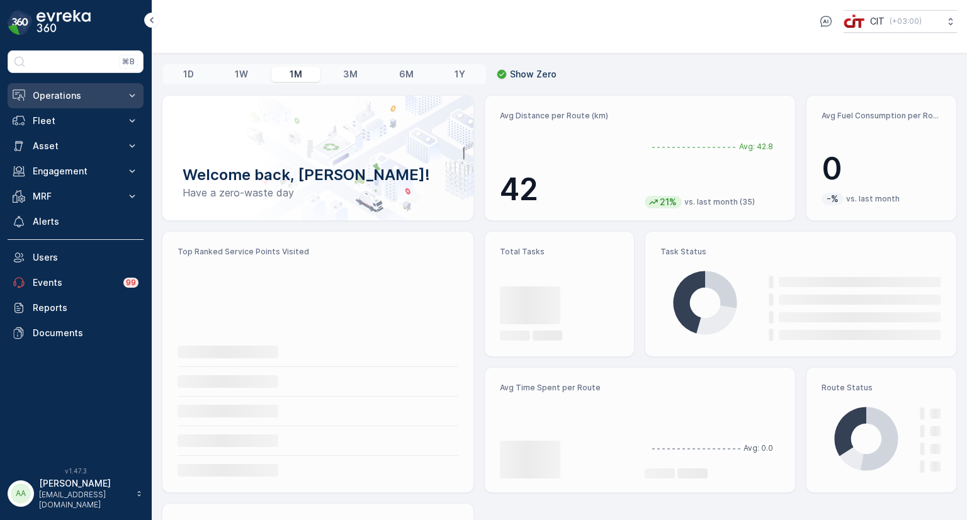
click at [76, 96] on p "Operations" at bounding box center [76, 95] width 86 height 13
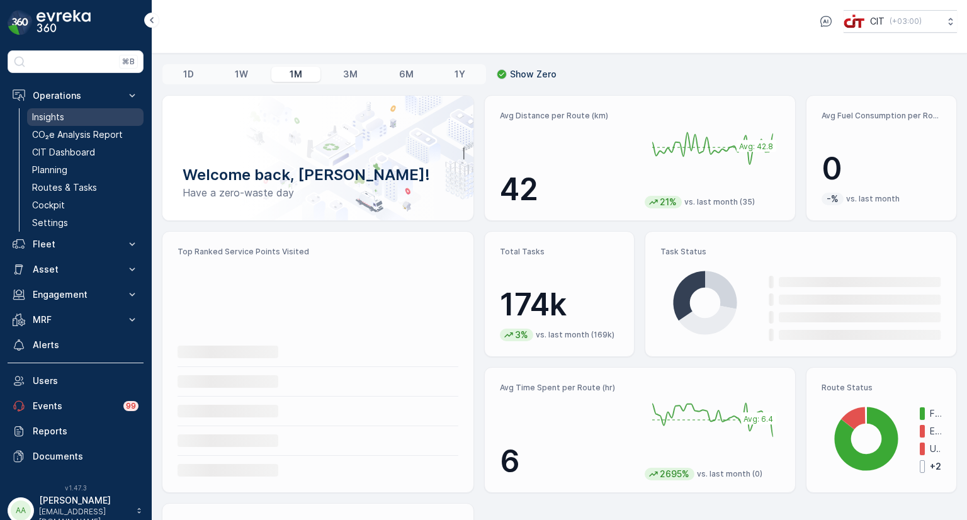
click at [61, 119] on p "Insights" at bounding box center [48, 117] width 32 height 13
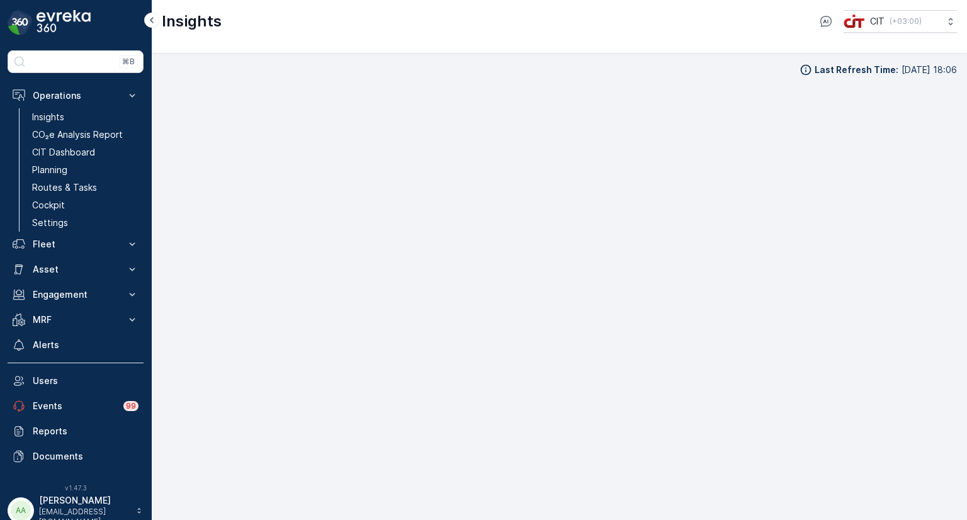
scroll to position [10, 0]
click at [53, 149] on p "CIT Dashboard" at bounding box center [63, 152] width 63 height 13
click at [54, 114] on p "Insights" at bounding box center [48, 117] width 32 height 13
click at [48, 116] on p "Insights" at bounding box center [48, 117] width 32 height 13
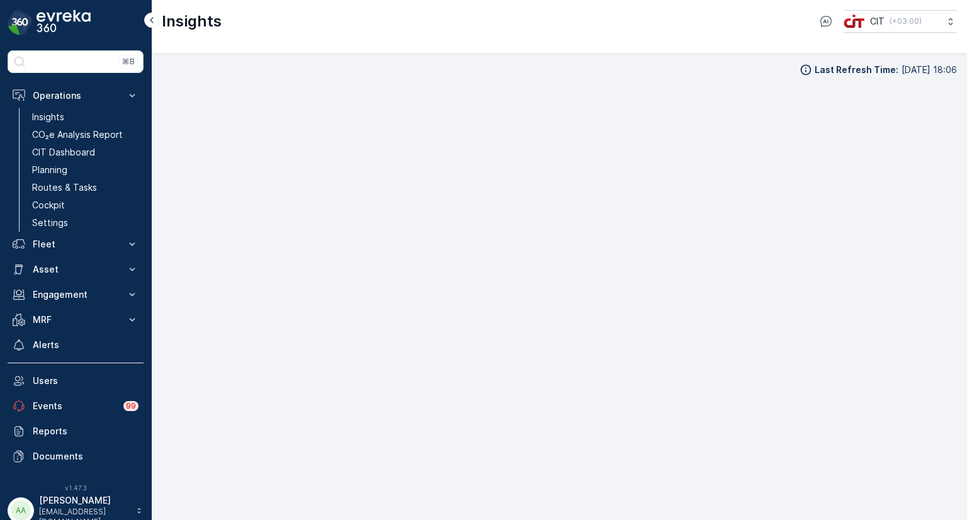
scroll to position [10, 0]
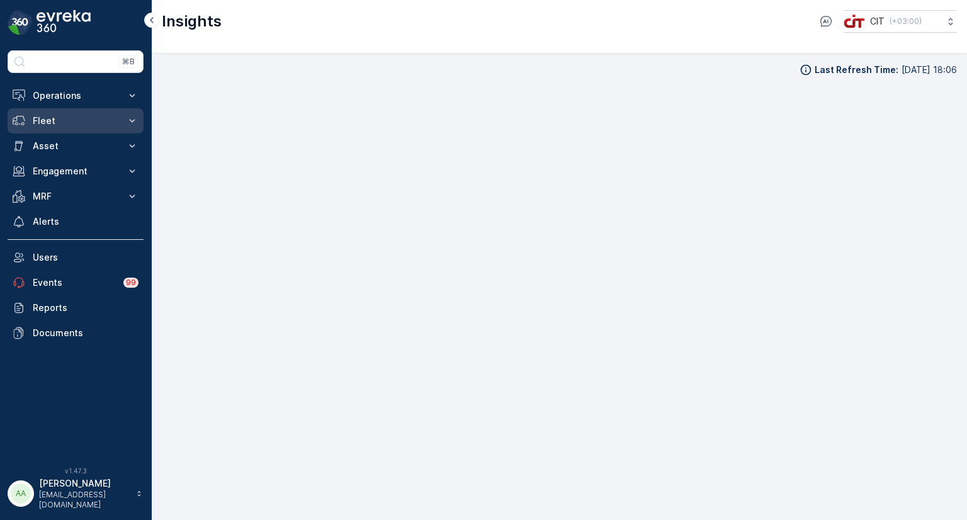
click at [59, 126] on p "Fleet" at bounding box center [76, 121] width 86 height 13
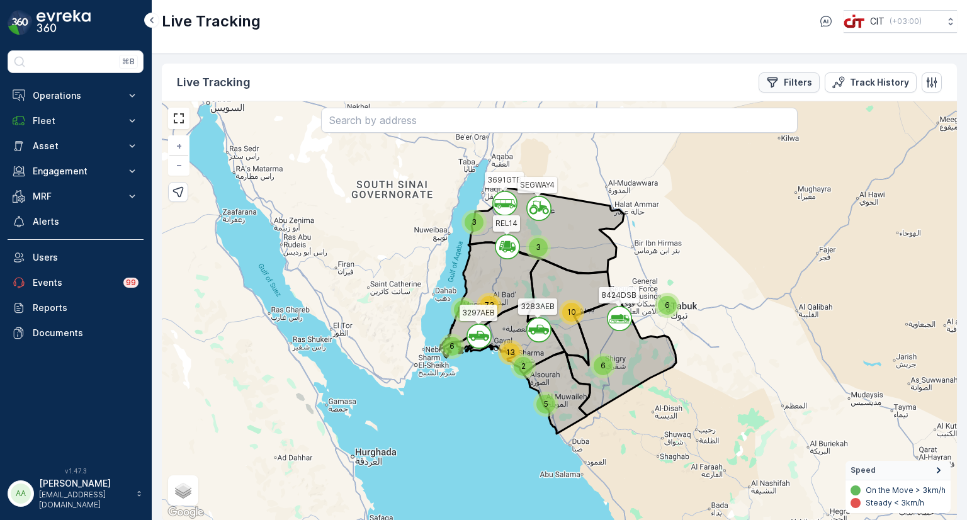
click at [789, 89] on button "Filters" at bounding box center [789, 82] width 61 height 20
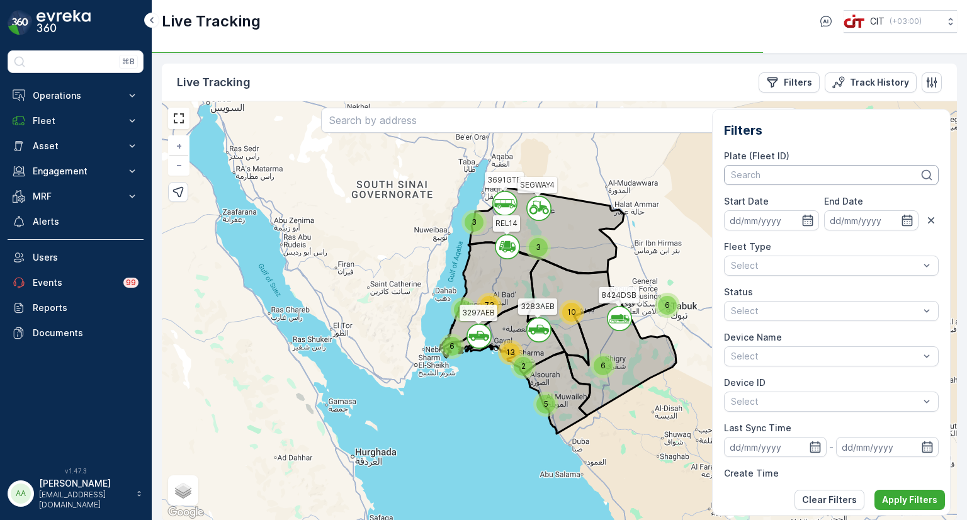
click at [756, 174] on div at bounding box center [825, 175] width 191 height 10
type input "rel 1"
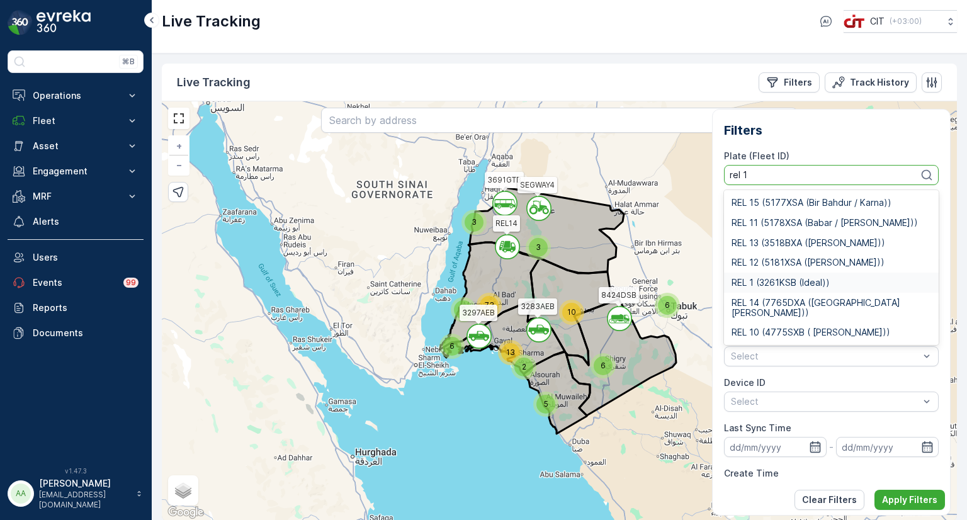
click at [760, 283] on span "REL 1 (3261KSB (Ideal))" at bounding box center [781, 283] width 98 height 10
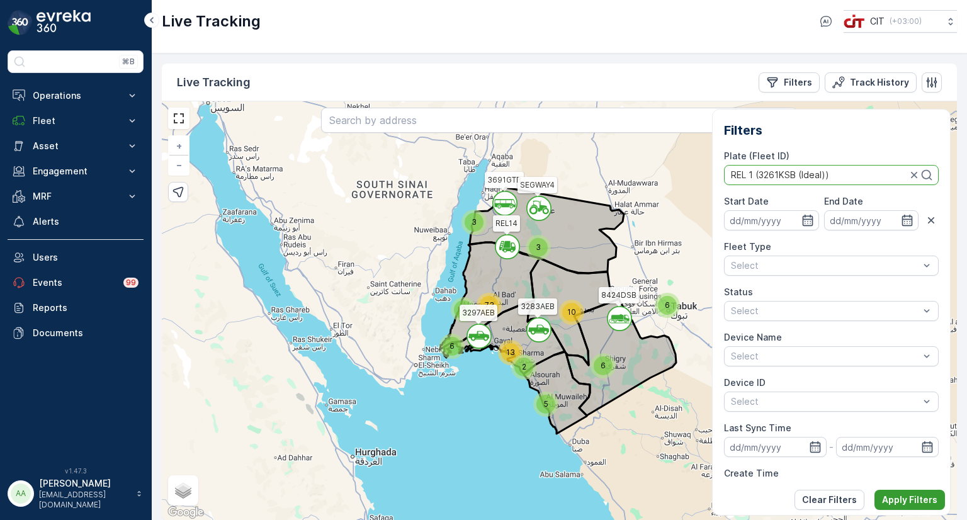
click at [897, 501] on p "Apply Filters" at bounding box center [909, 500] width 55 height 13
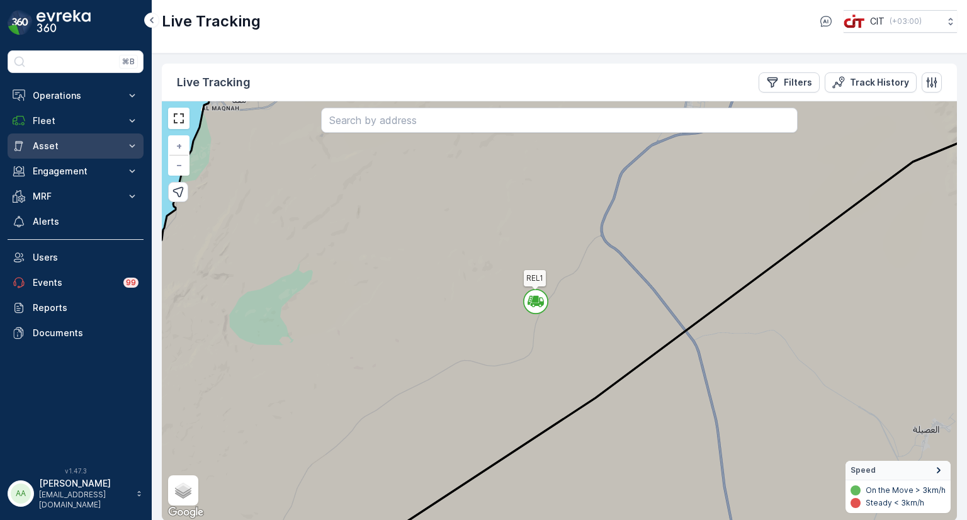
click at [35, 147] on p "Asset" at bounding box center [76, 146] width 86 height 13
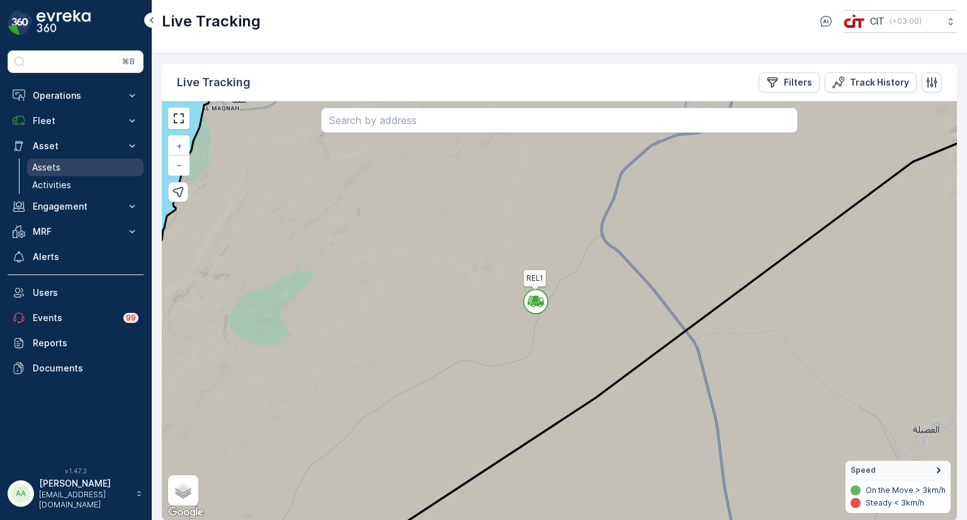
click at [50, 169] on p "Assets" at bounding box center [46, 167] width 28 height 13
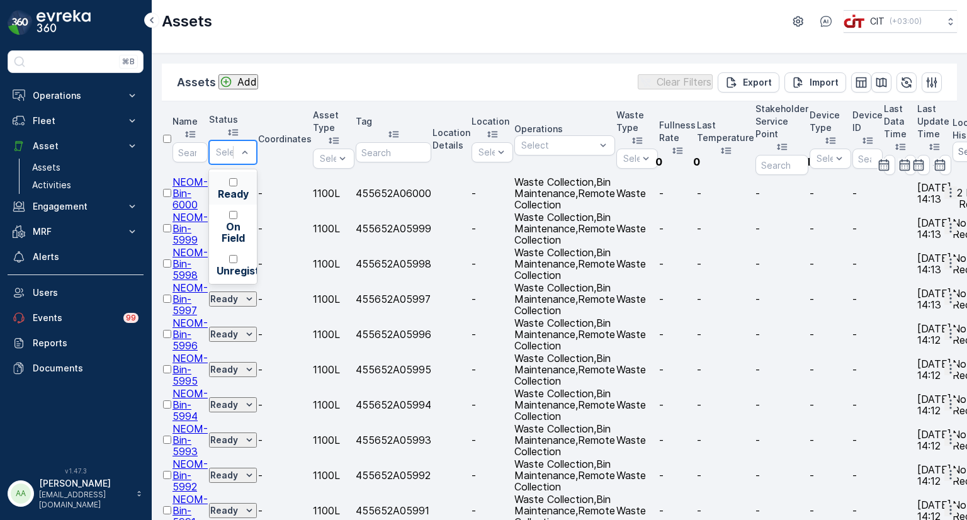
click at [249, 188] on p "Ready" at bounding box center [233, 193] width 33 height 11
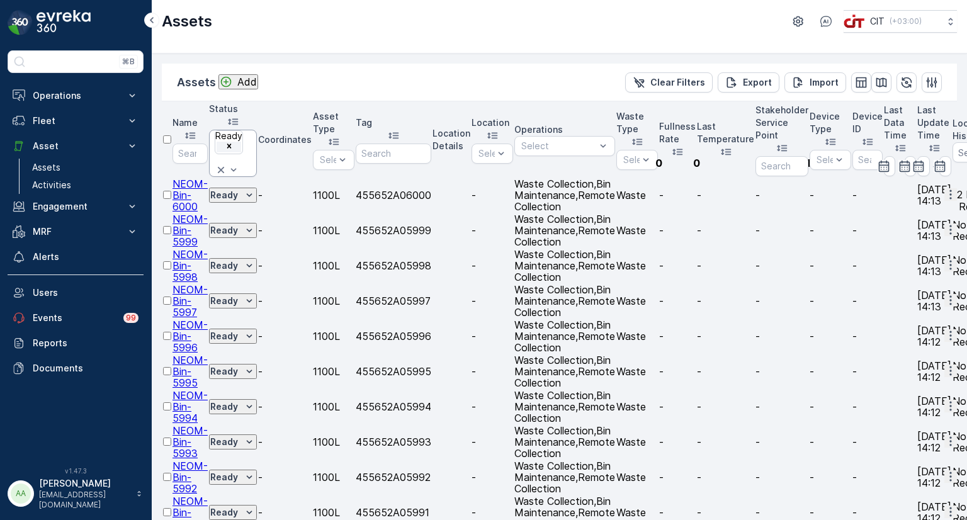
click at [234, 142] on icon "Remove Ready" at bounding box center [229, 146] width 9 height 9
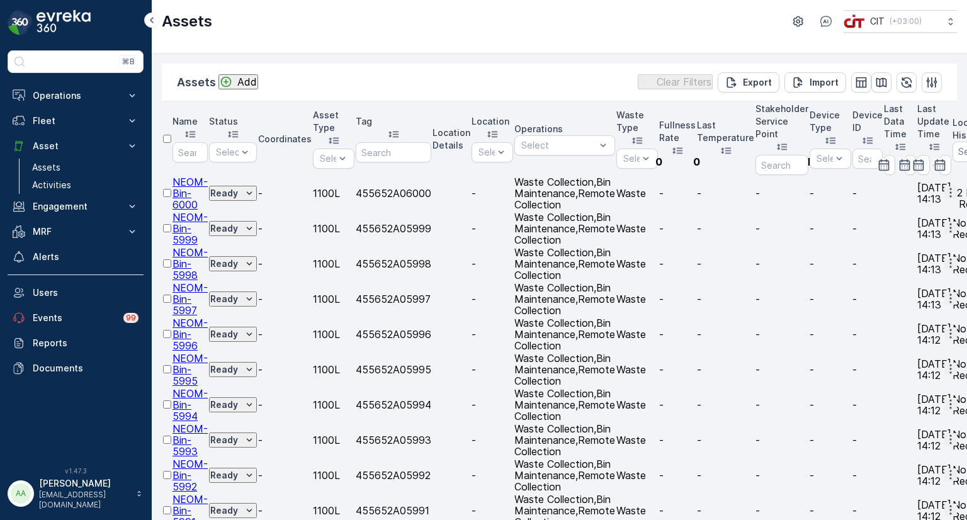
click at [245, 147] on div at bounding box center [230, 152] width 30 height 10
click at [249, 221] on p "On Field" at bounding box center [233, 232] width 33 height 23
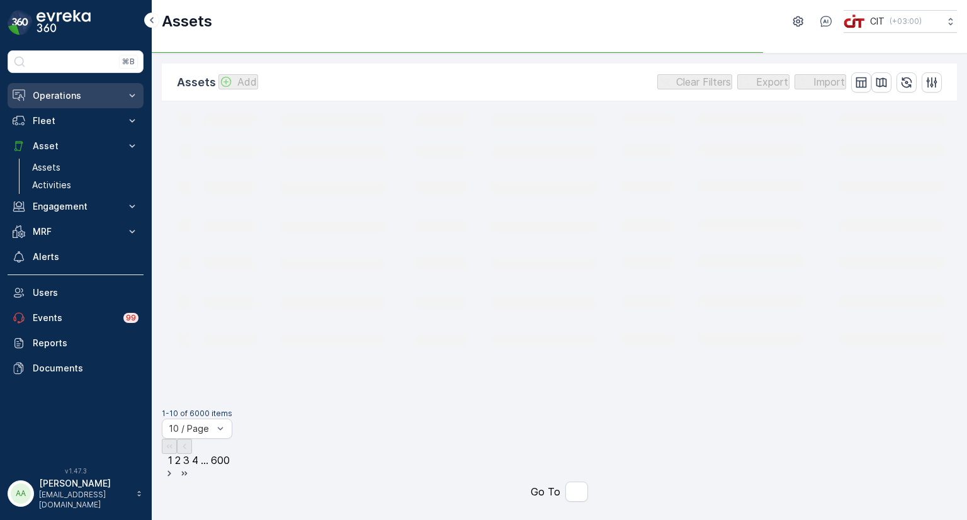
click at [40, 99] on p "Operations" at bounding box center [76, 95] width 86 height 13
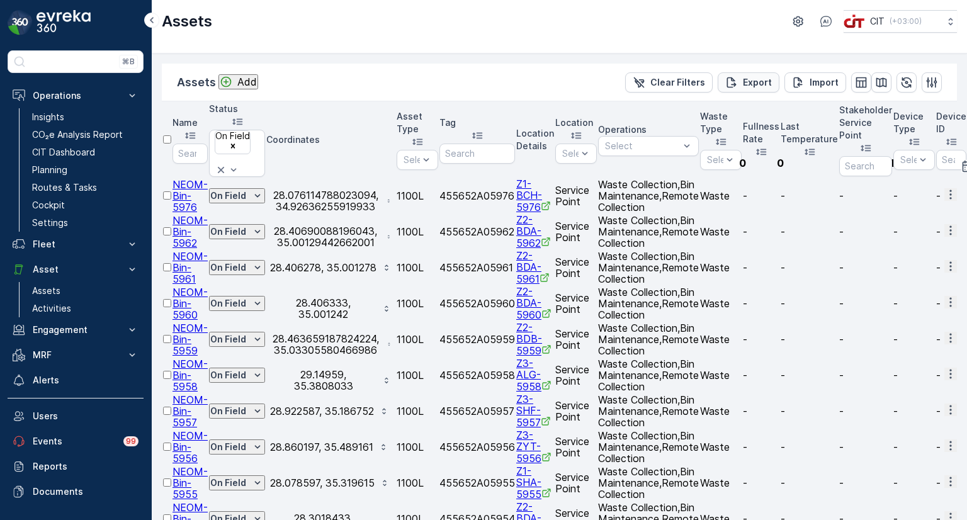
click at [759, 81] on p "Export" at bounding box center [757, 82] width 29 height 13
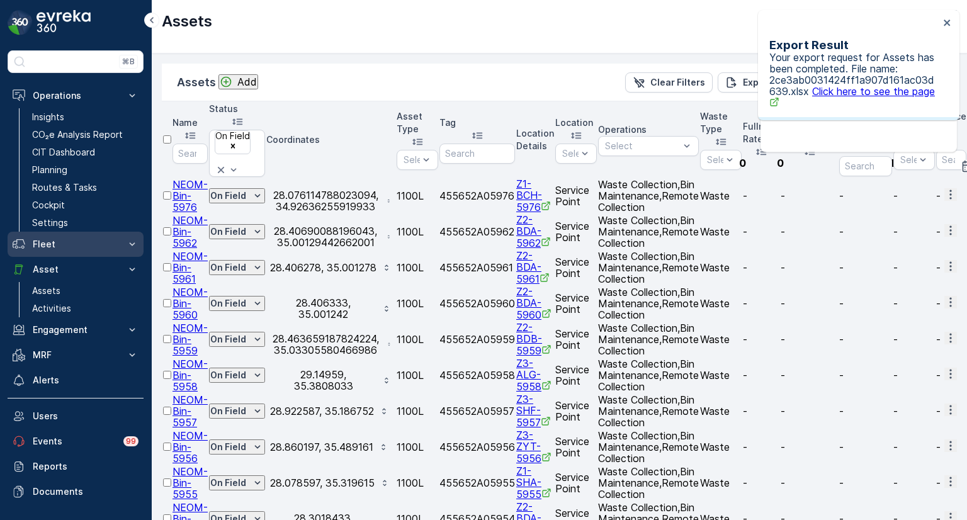
click at [44, 245] on p "Fleet" at bounding box center [76, 244] width 86 height 13
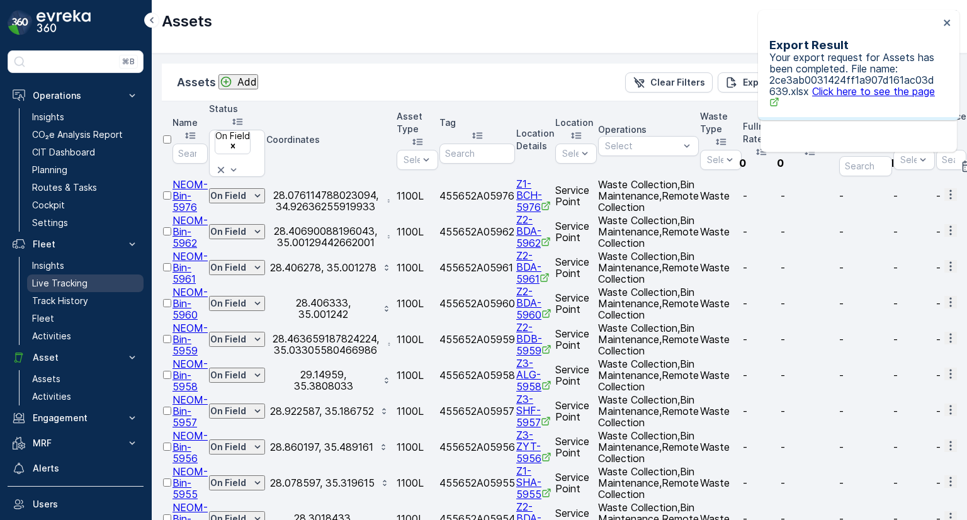
click at [54, 283] on p "Live Tracking" at bounding box center [59, 283] width 55 height 13
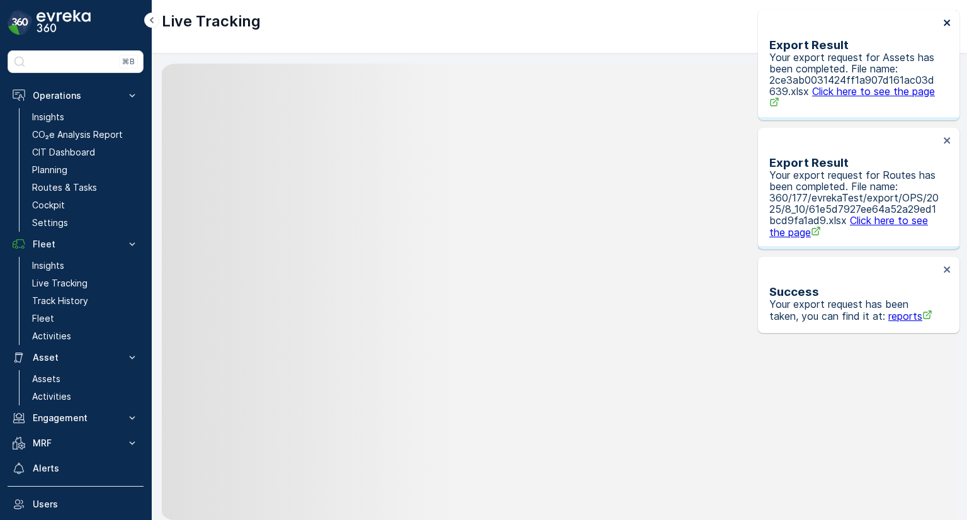
click at [944, 22] on icon "close" at bounding box center [947, 23] width 9 height 10
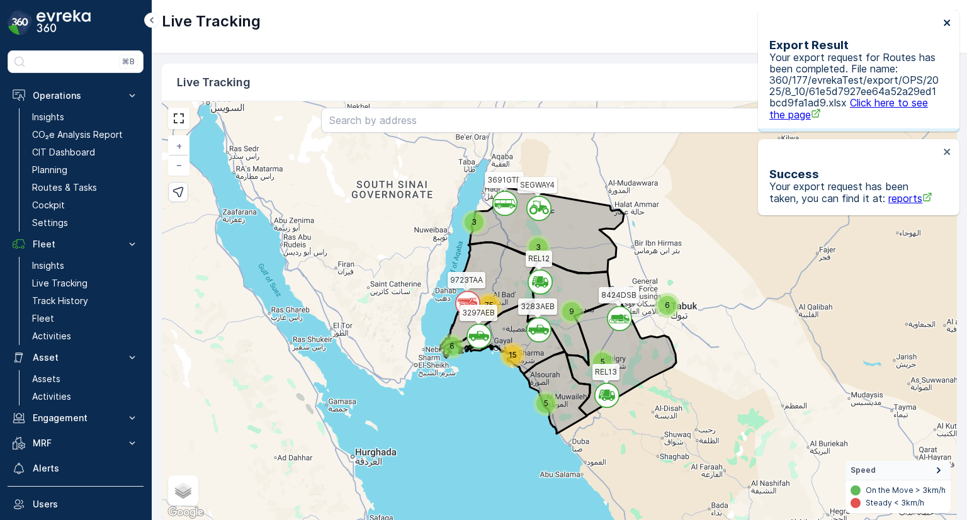
click at [947, 21] on icon "close" at bounding box center [947, 23] width 9 height 10
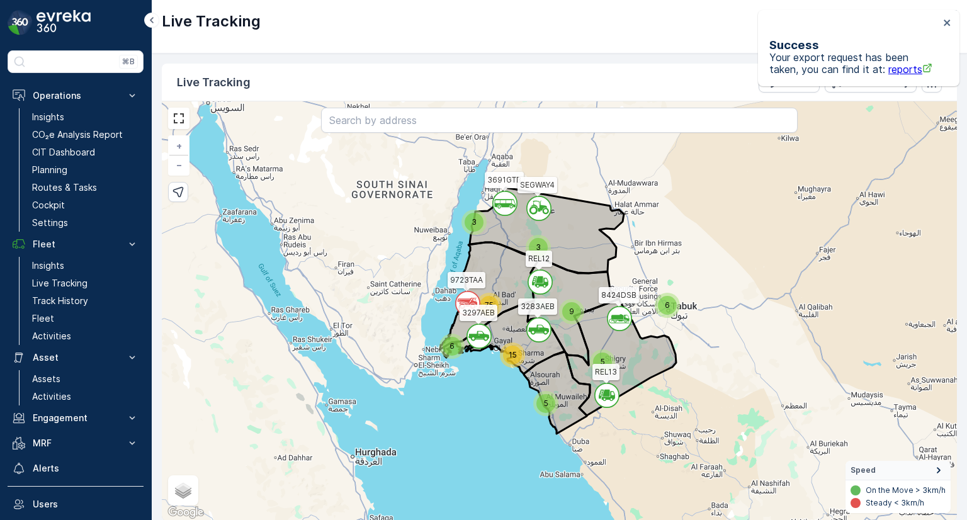
click at [796, 75] on div "Success Your export request has been taken, you can find it at: reports" at bounding box center [854, 48] width 170 height 54
click at [941, 27] on div "Success Your export request has been taken, you can find it at: reports" at bounding box center [855, 48] width 178 height 61
click at [950, 19] on icon "close" at bounding box center [947, 23] width 9 height 10
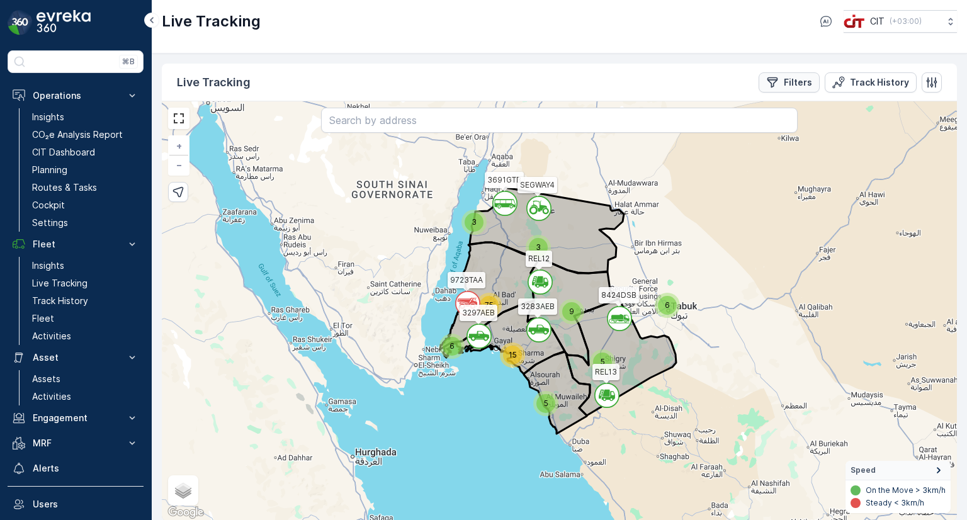
click at [783, 89] on button "Filters" at bounding box center [789, 82] width 61 height 20
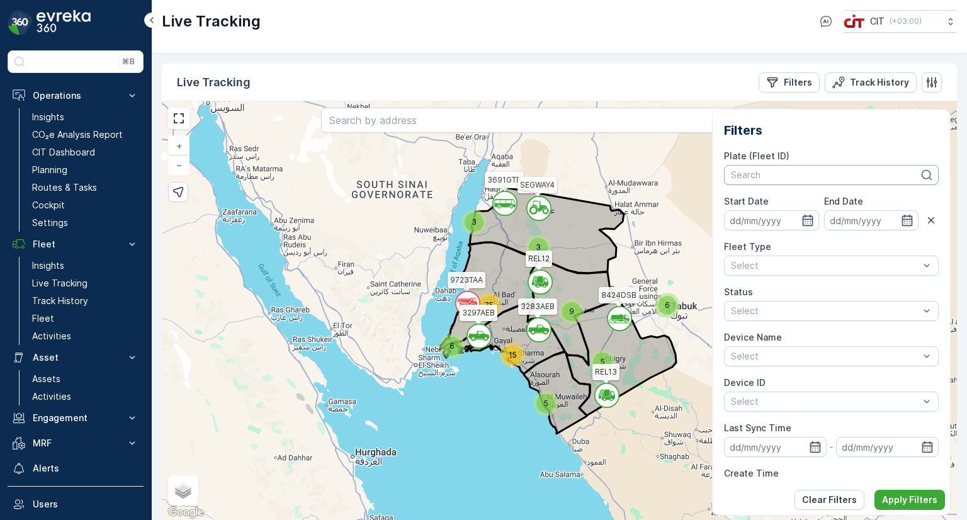
click at [749, 174] on div at bounding box center [825, 175] width 191 height 10
type input "rel 1"
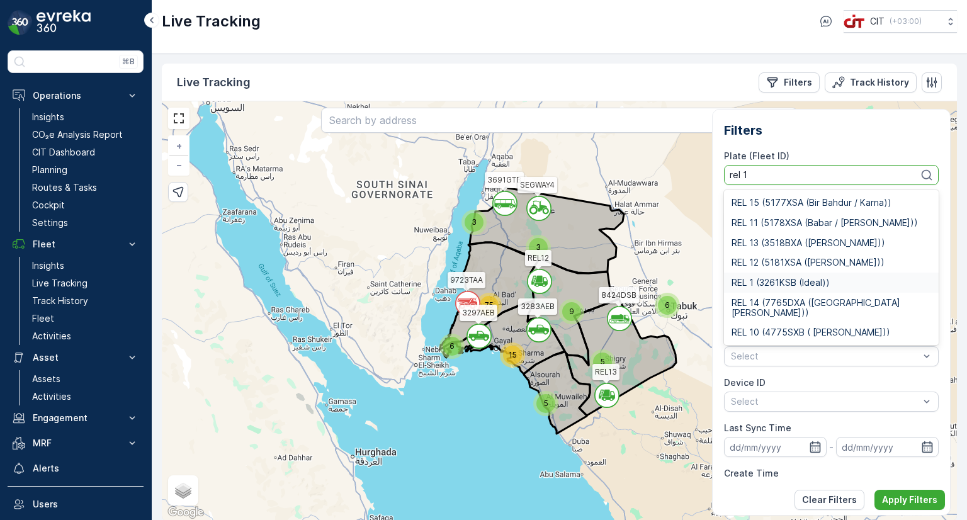
click at [766, 281] on span "REL 1 (3261KSB (Ideal))" at bounding box center [781, 283] width 98 height 10
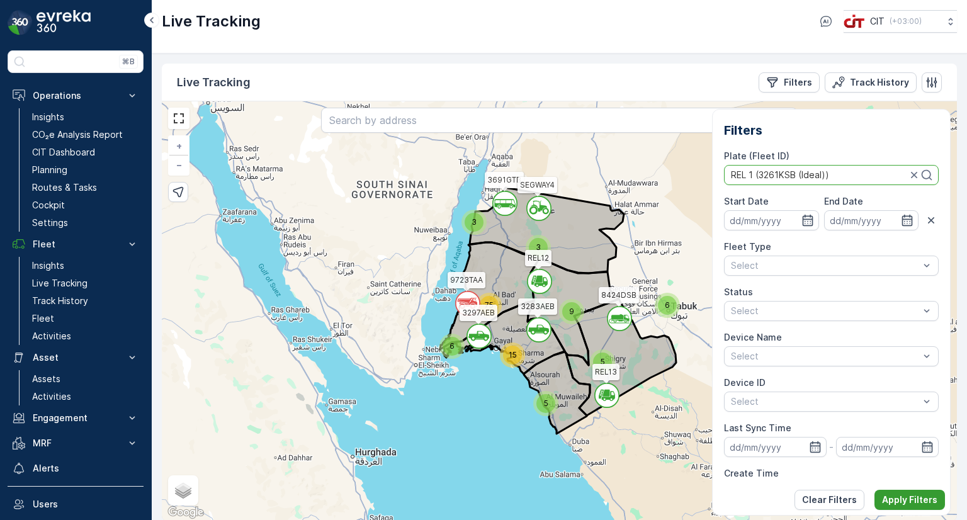
click at [906, 497] on p "Apply Filters" at bounding box center [909, 500] width 55 height 13
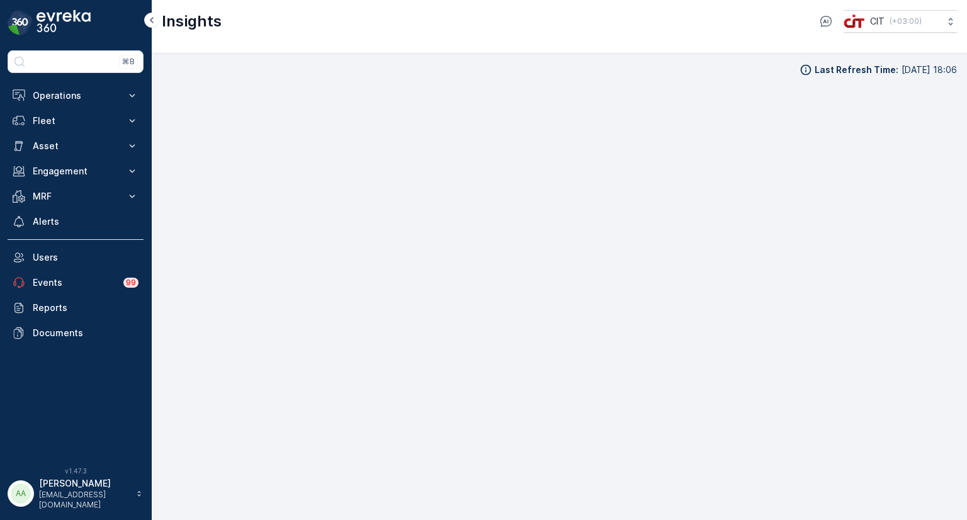
scroll to position [10, 0]
click at [52, 101] on p "Operations" at bounding box center [76, 95] width 86 height 13
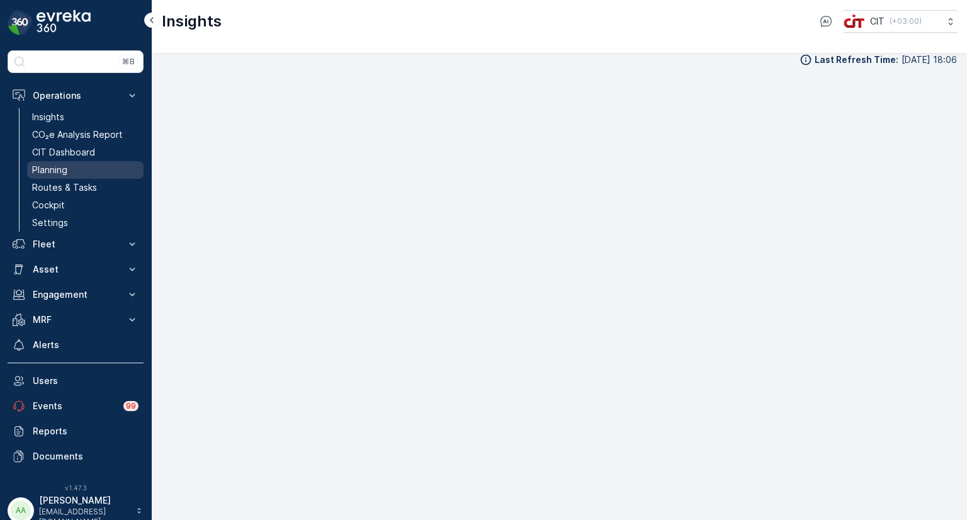
click at [57, 170] on p "Planning" at bounding box center [49, 170] width 35 height 13
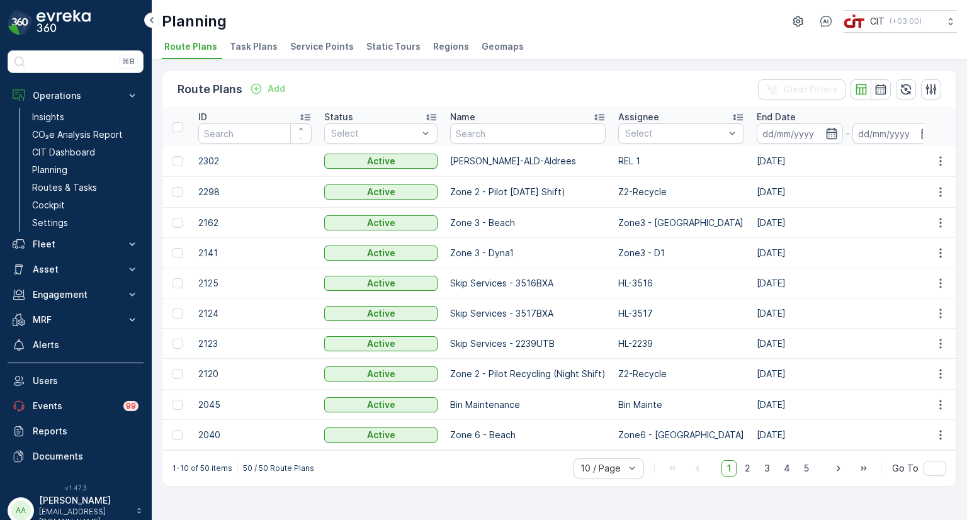
click at [312, 45] on span "Service Points" at bounding box center [322, 46] width 64 height 13
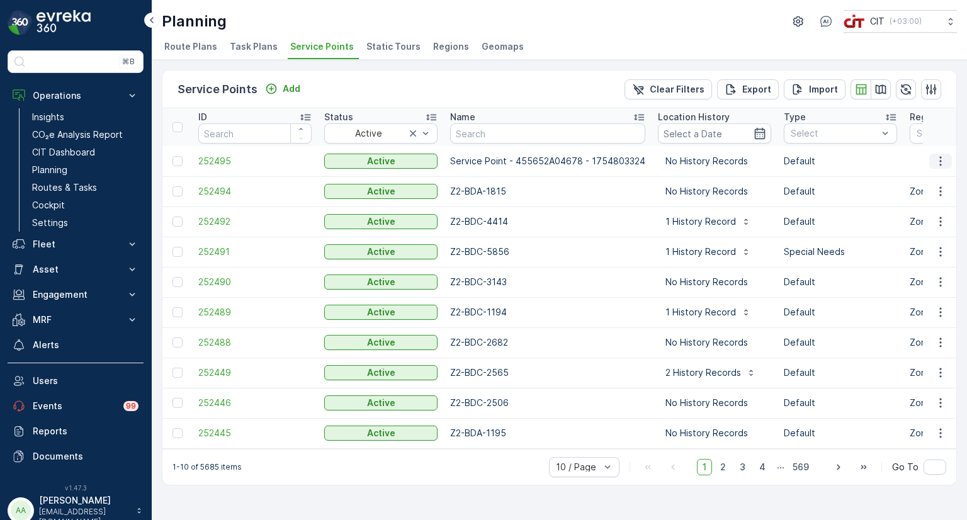
click at [937, 160] on icon "button" at bounding box center [940, 161] width 13 height 13
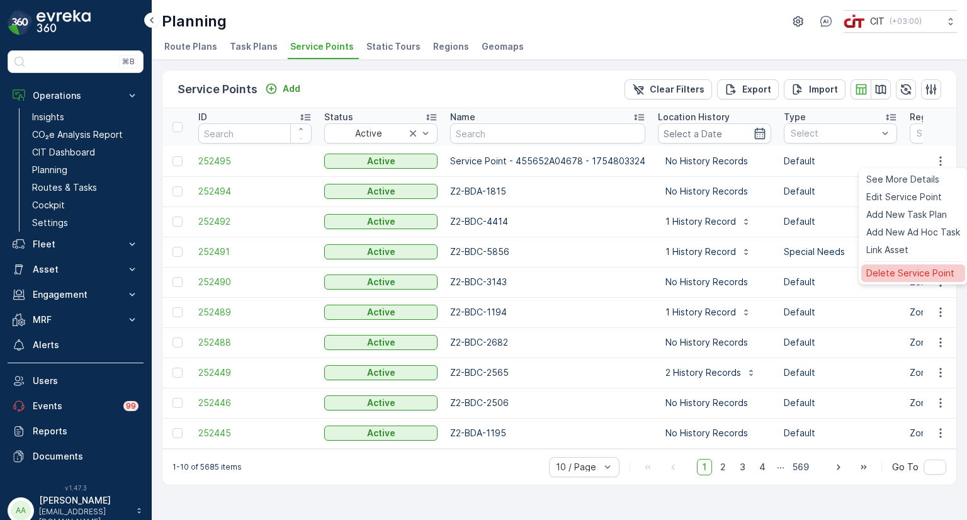
click at [899, 274] on span "Delete Service Point" at bounding box center [910, 273] width 88 height 13
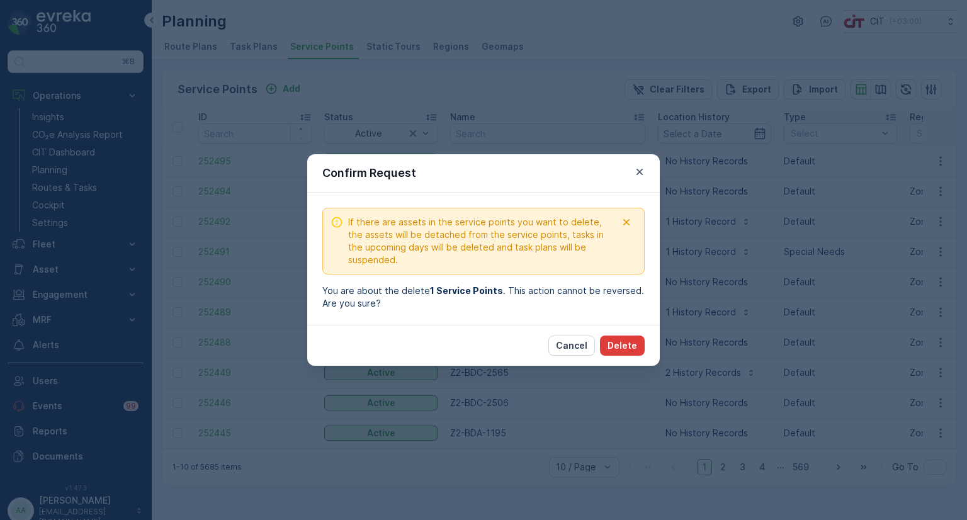
click at [625, 346] on p "Delete" at bounding box center [623, 345] width 30 height 13
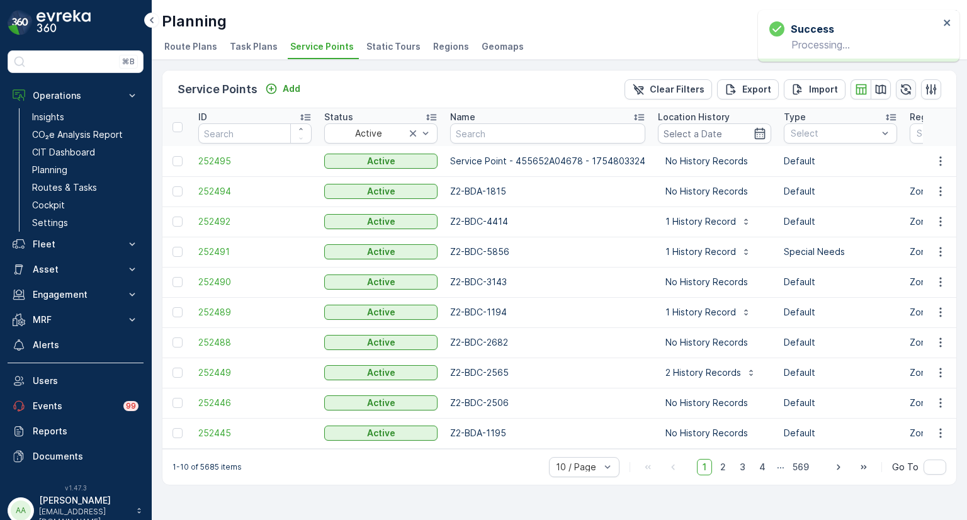
click at [902, 86] on icon "button" at bounding box center [906, 89] width 13 height 13
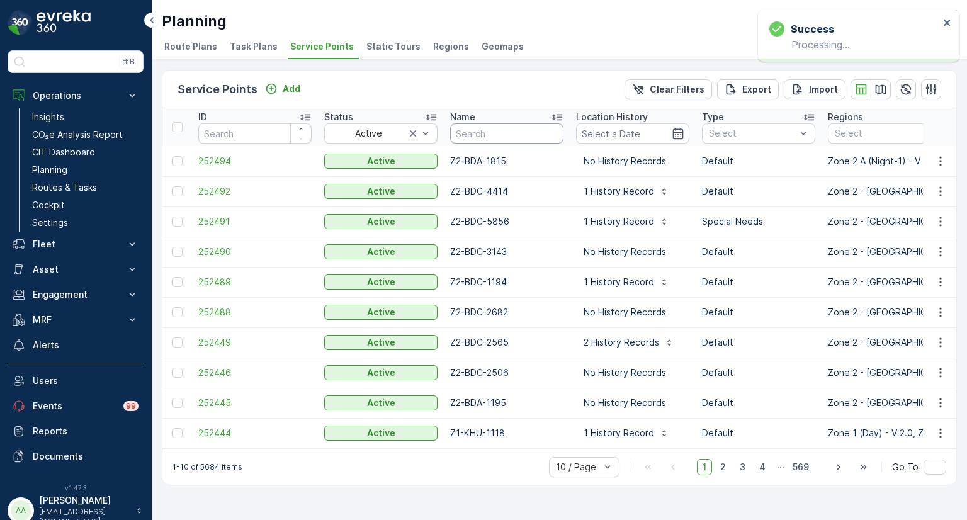
click at [499, 134] on input "text" at bounding box center [506, 133] width 113 height 20
type input "1193"
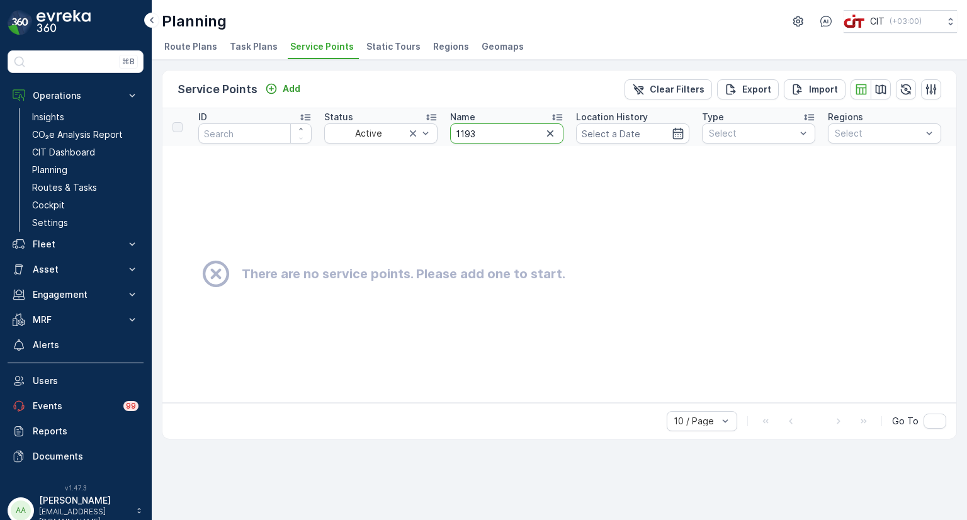
drag, startPoint x: 487, startPoint y: 134, endPoint x: 452, endPoint y: 134, distance: 35.3
click at [452, 134] on input "1193" at bounding box center [506, 133] width 113 height 20
type input "0072"
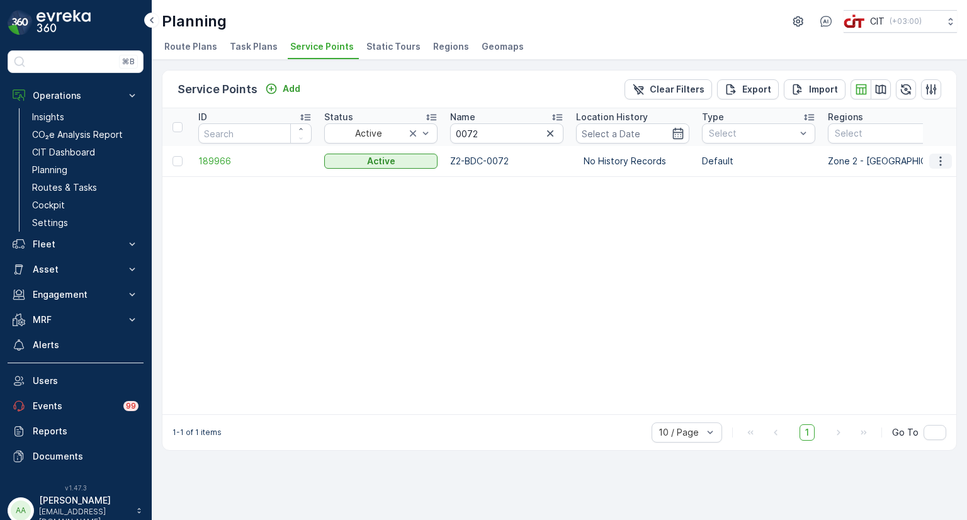
click at [945, 161] on icon "button" at bounding box center [940, 161] width 13 height 13
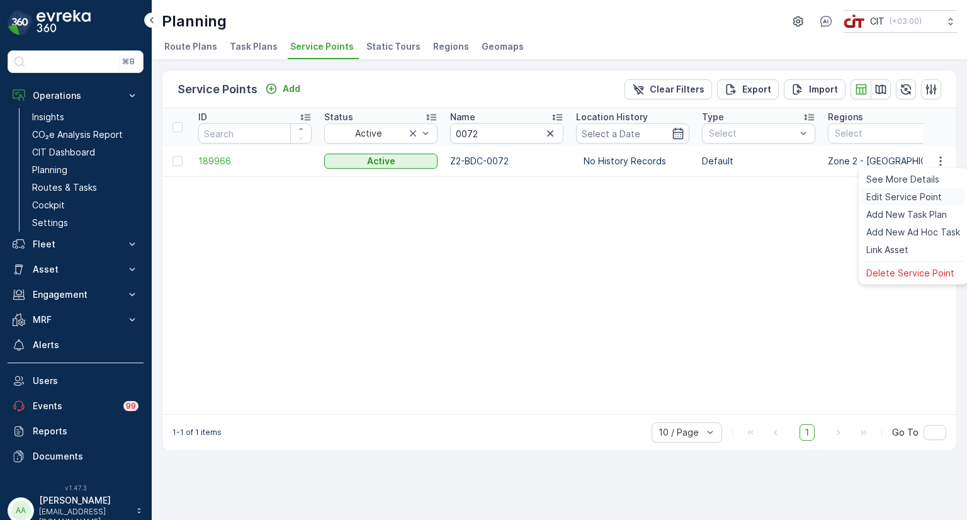
click at [909, 194] on span "Edit Service Point" at bounding box center [904, 197] width 76 height 13
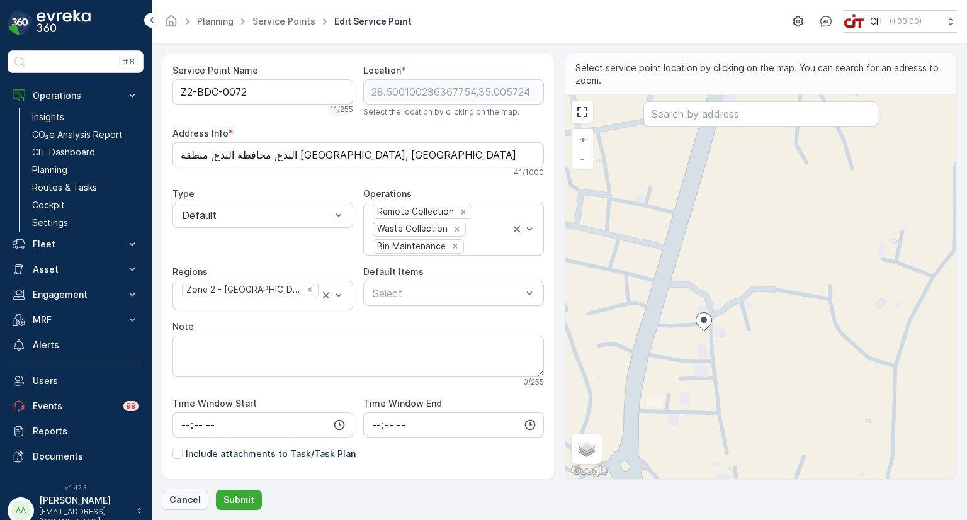
click at [183, 501] on p "Cancel" at bounding box center [184, 500] width 31 height 13
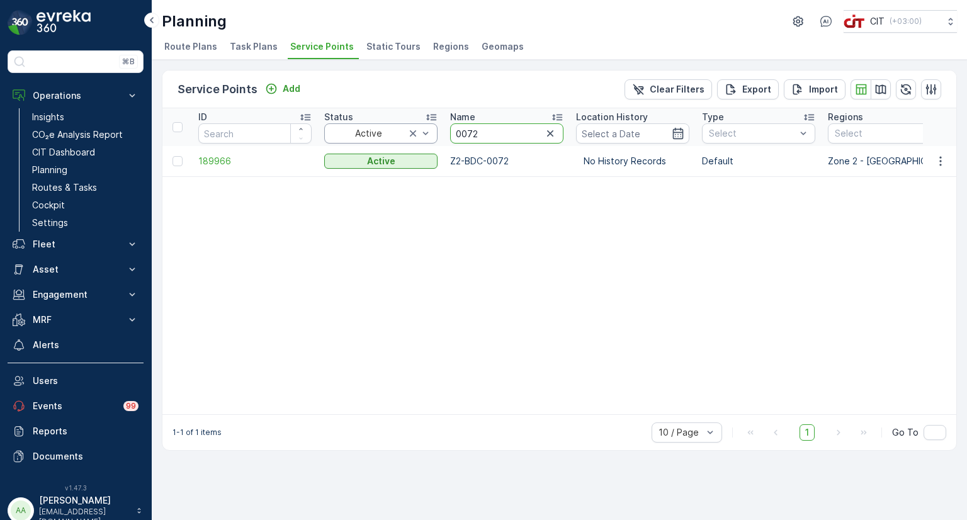
drag, startPoint x: 480, startPoint y: 131, endPoint x: 418, endPoint y: 131, distance: 61.7
type input "1193"
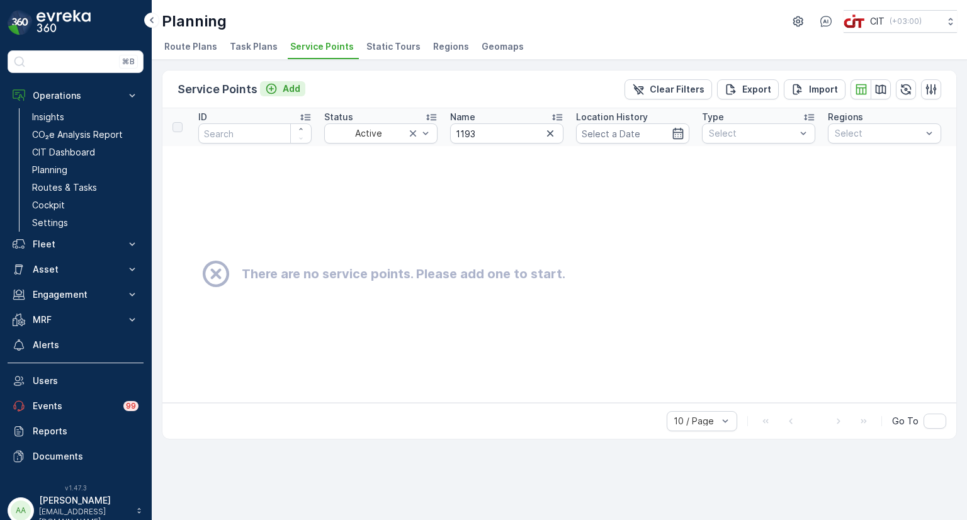
click at [269, 89] on icon "Add" at bounding box center [271, 89] width 11 height 11
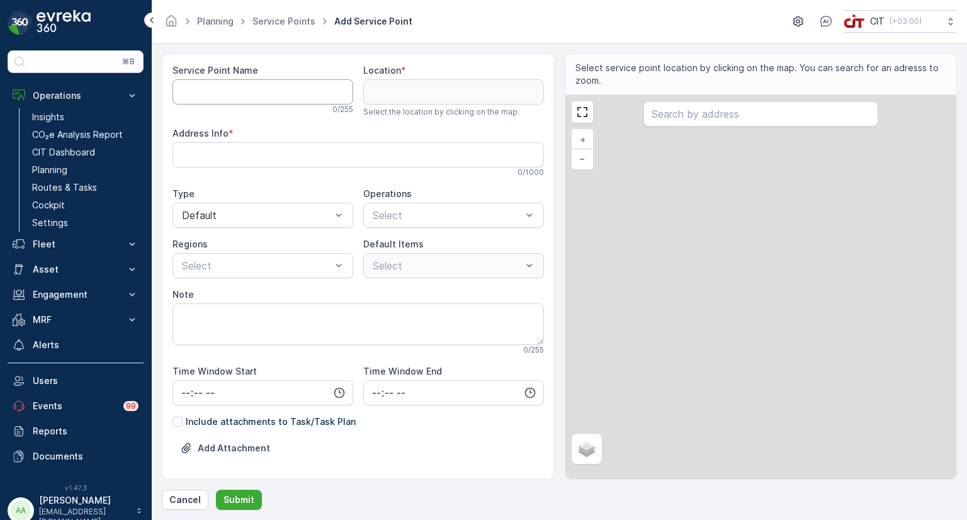
click at [236, 91] on Name "Service Point Name" at bounding box center [263, 91] width 181 height 25
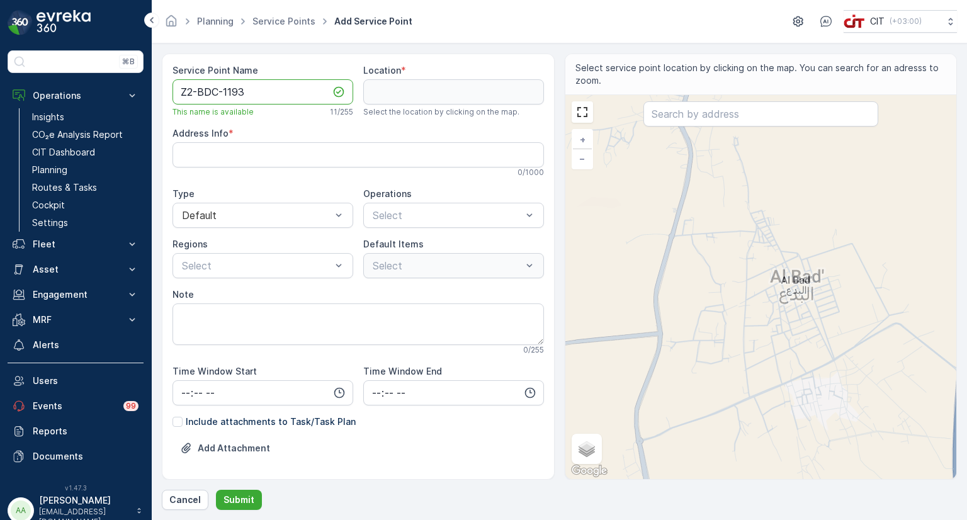
type Name "Z2-BDC-1193"
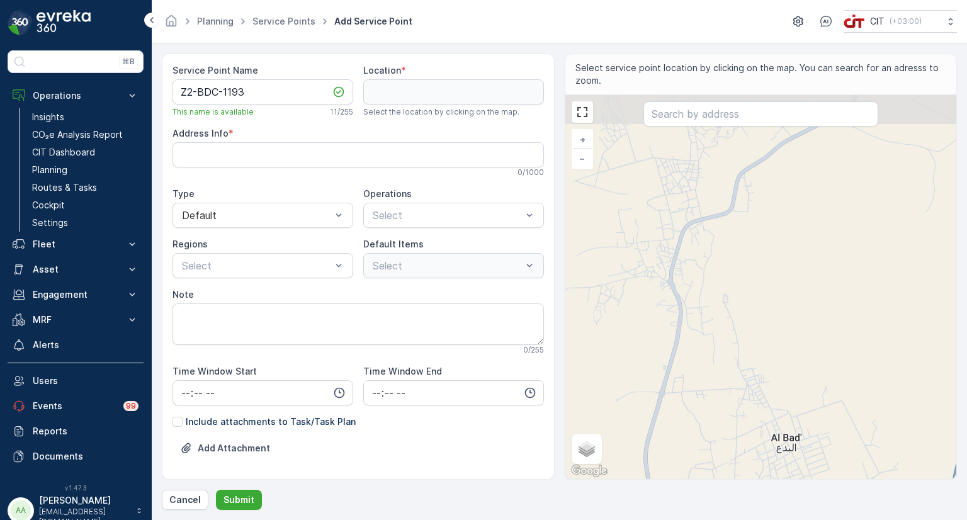
drag, startPoint x: 683, startPoint y: 236, endPoint x: 674, endPoint y: 363, distance: 126.9
click at [674, 363] on div "+ − Satellite Roadmap Terrain Hybrid Leaflet Keyboard shortcuts Map Data Map da…" at bounding box center [761, 287] width 392 height 384
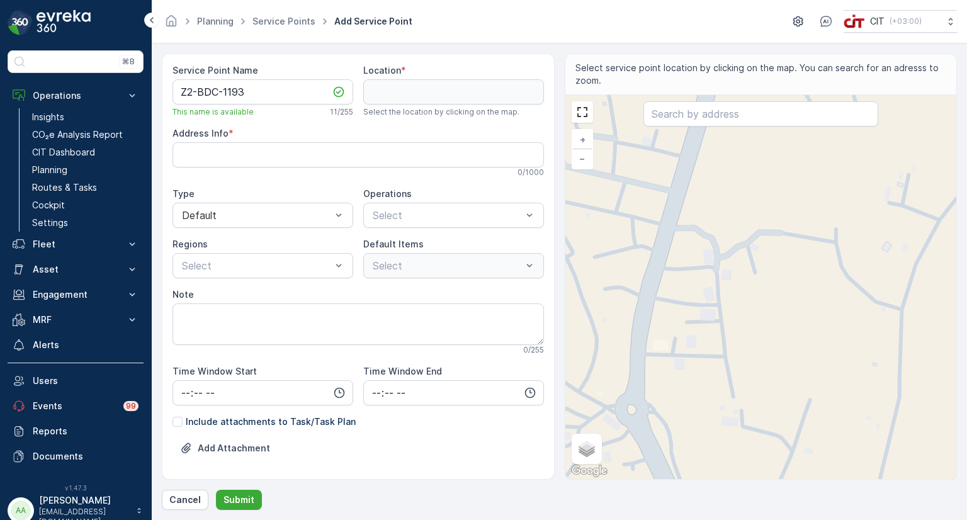
click at [698, 273] on div "+ − Satellite Roadmap Terrain Hybrid Leaflet Keyboard shortcuts Map Data Map da…" at bounding box center [761, 287] width 392 height 384
type input "28.500112211882616,35.005517754679964"
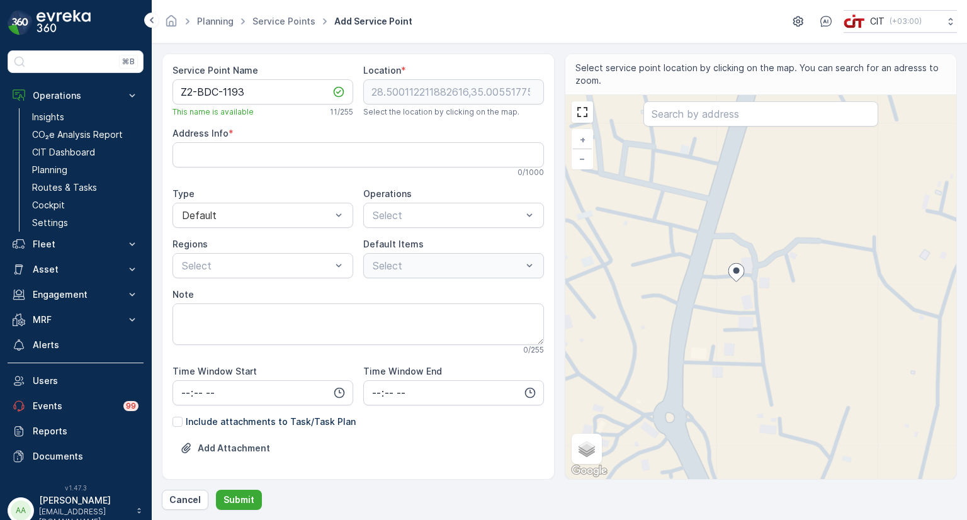
type Info "KDDA2183، 2183 أبو سفيان بن حرب، 7705، حي الديرة القديمة، Al Bad 49826, Saudi A…"
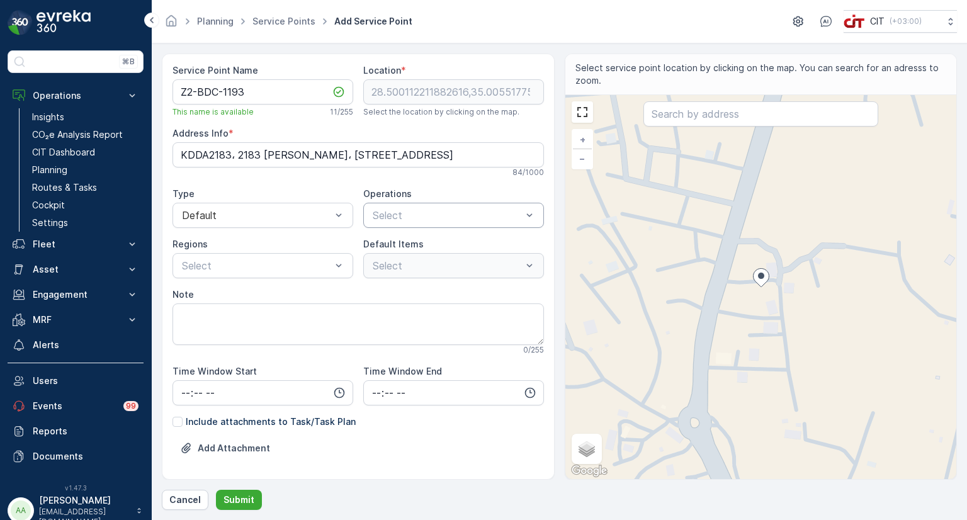
click at [402, 213] on div at bounding box center [447, 215] width 152 height 11
click at [394, 244] on span "Remote Collection" at bounding box center [414, 246] width 87 height 11
click at [395, 219] on div "Remote Collection" at bounding box center [414, 214] width 82 height 13
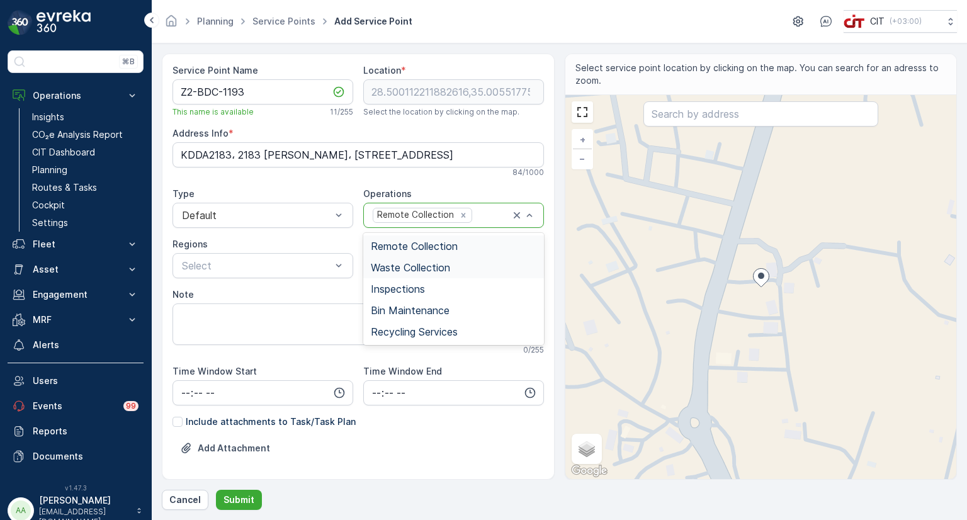
click at [395, 267] on span "Waste Collection" at bounding box center [410, 267] width 79 height 11
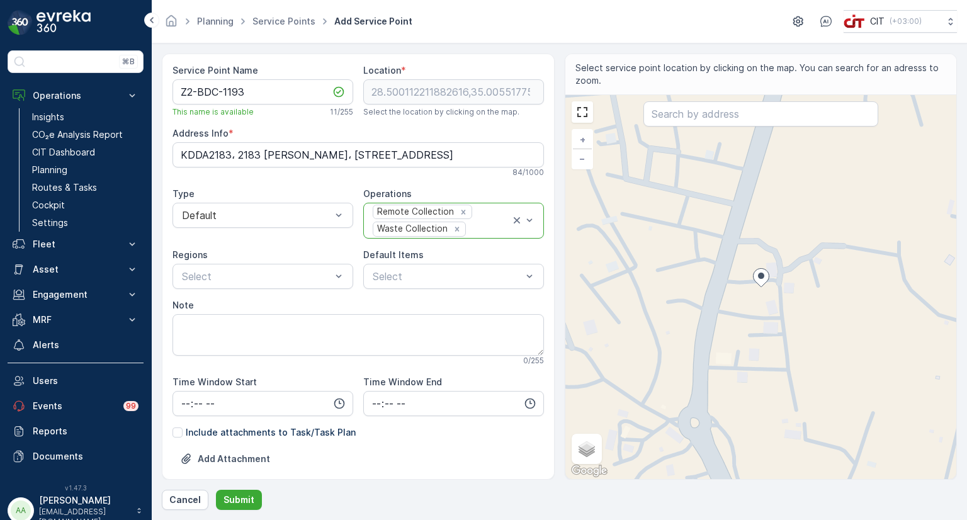
click at [399, 215] on div "Remote Collection" at bounding box center [414, 211] width 82 height 13
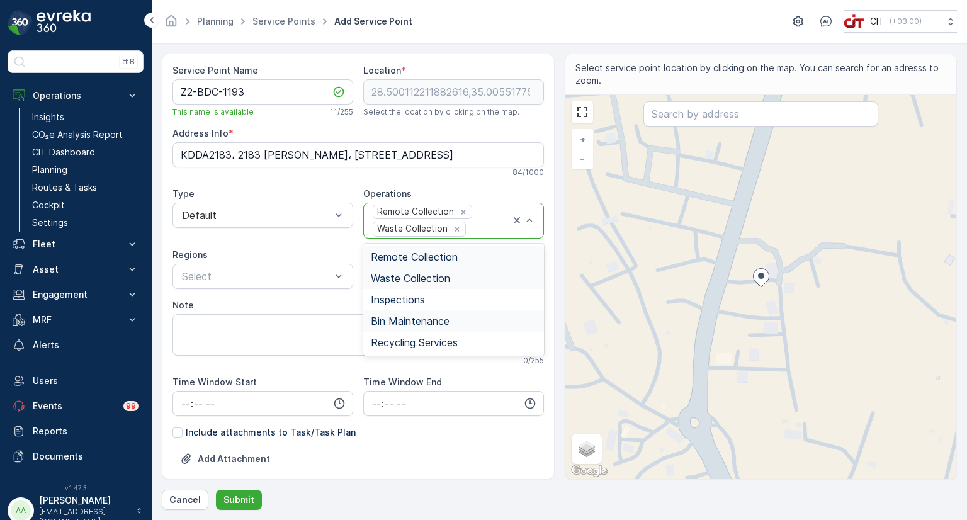
click at [398, 320] on span "Bin Maintenance" at bounding box center [410, 320] width 79 height 11
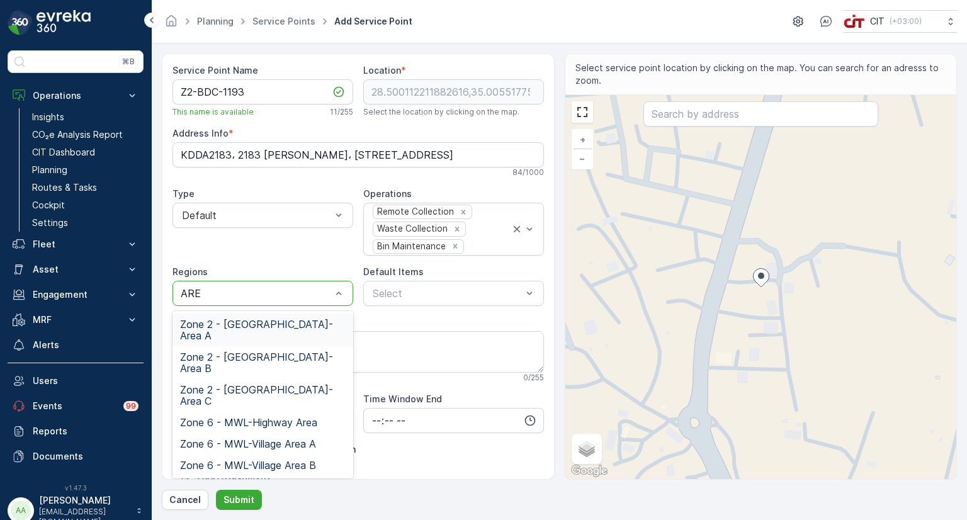
type input "AREA"
click at [261, 379] on div "Zone 2 - ALBADA-Area C" at bounding box center [263, 395] width 181 height 33
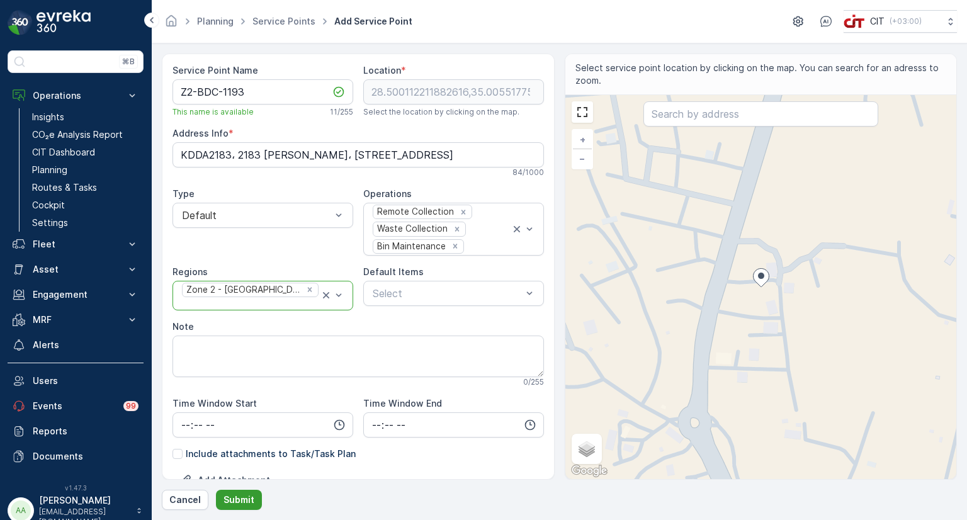
click at [232, 498] on p "Submit" at bounding box center [239, 500] width 31 height 13
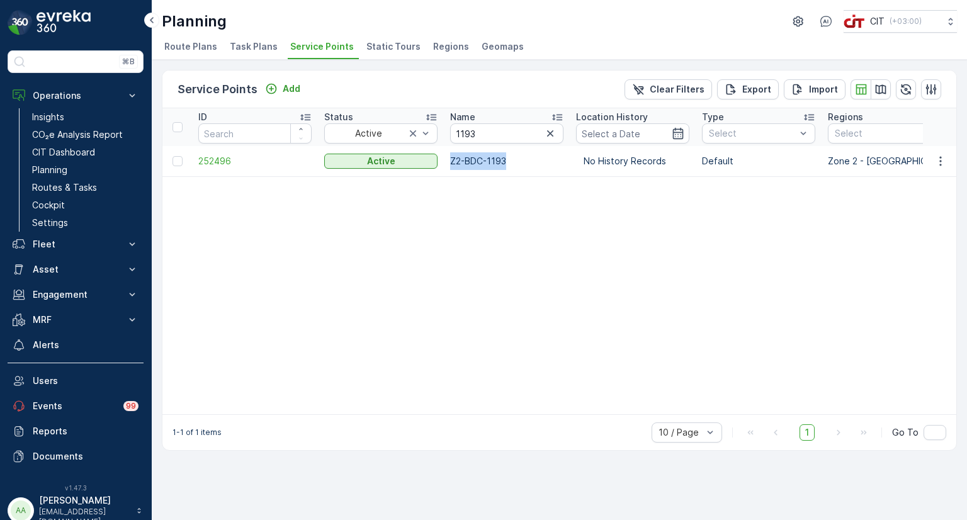
drag, startPoint x: 518, startPoint y: 163, endPoint x: 440, endPoint y: 167, distance: 77.6
copy tr "Z2-BDC-1193"
click at [33, 268] on p "Asset" at bounding box center [76, 269] width 86 height 13
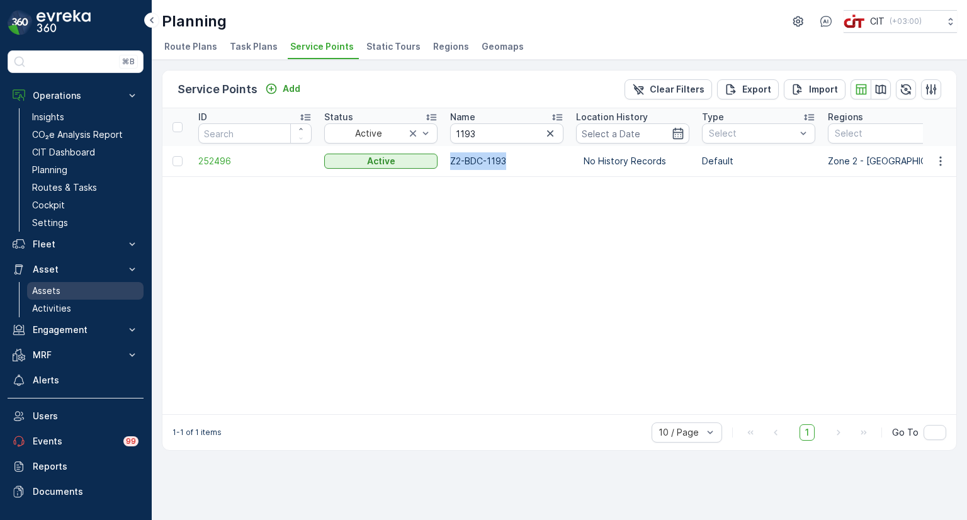
click at [48, 286] on p "Assets" at bounding box center [46, 291] width 28 height 13
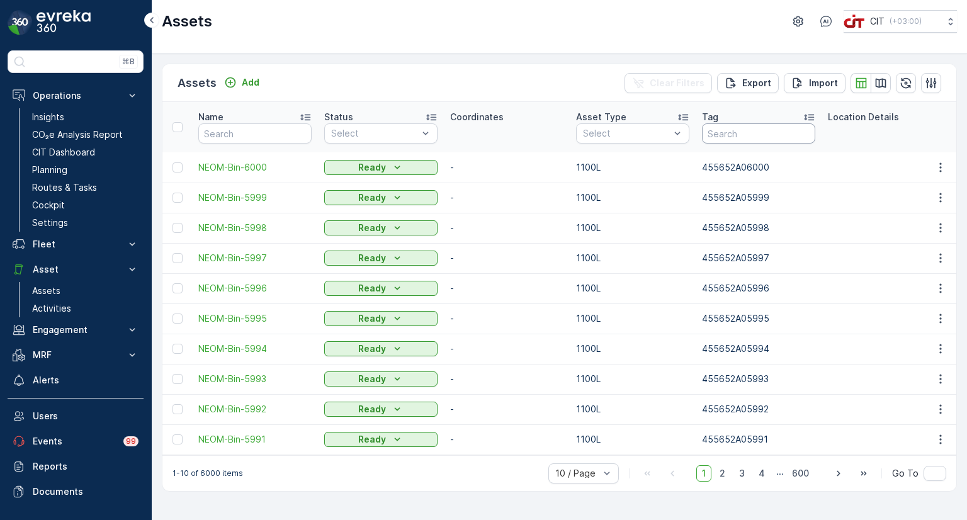
click at [735, 127] on input "text" at bounding box center [758, 133] width 113 height 20
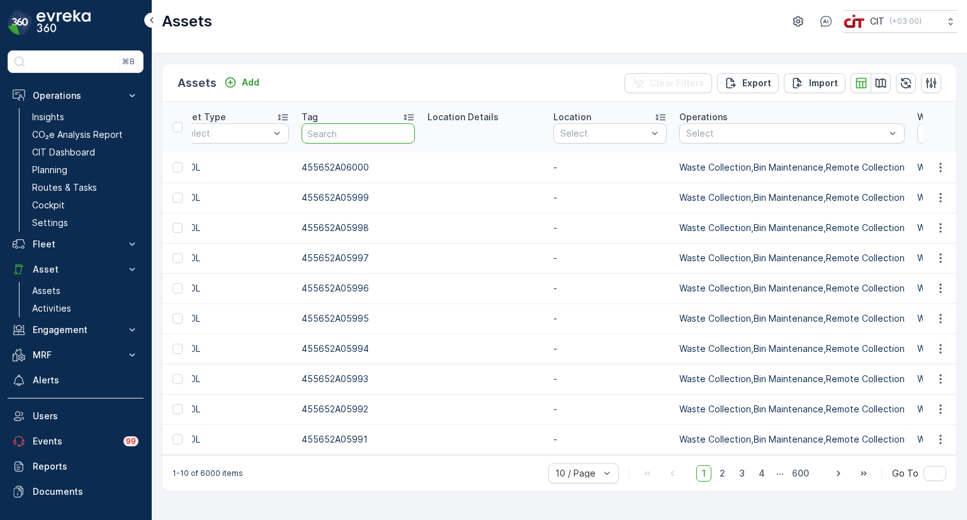
click at [377, 136] on input "text" at bounding box center [358, 133] width 113 height 20
type input "01193"
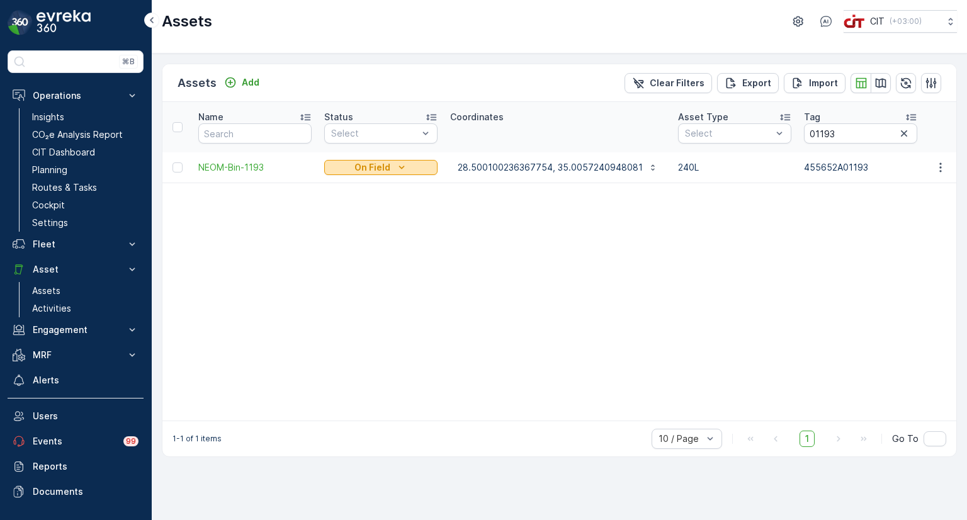
click at [383, 169] on p "On Field" at bounding box center [372, 167] width 36 height 13
click at [346, 184] on span "Ready" at bounding box center [345, 185] width 27 height 13
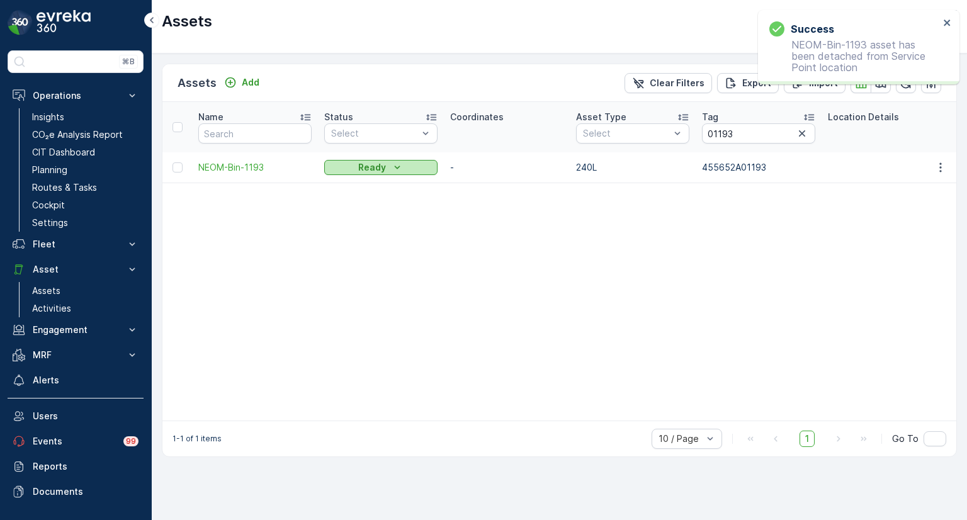
click at [378, 169] on p "Ready" at bounding box center [372, 167] width 28 height 13
click at [361, 184] on span "On Field" at bounding box center [349, 185] width 35 height 13
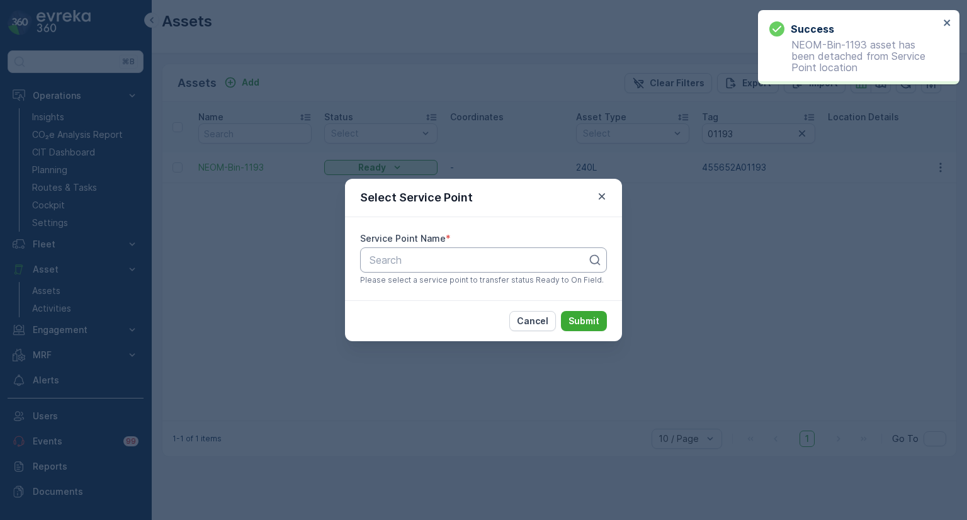
click at [452, 256] on div at bounding box center [478, 259] width 220 height 11
type input "1193"
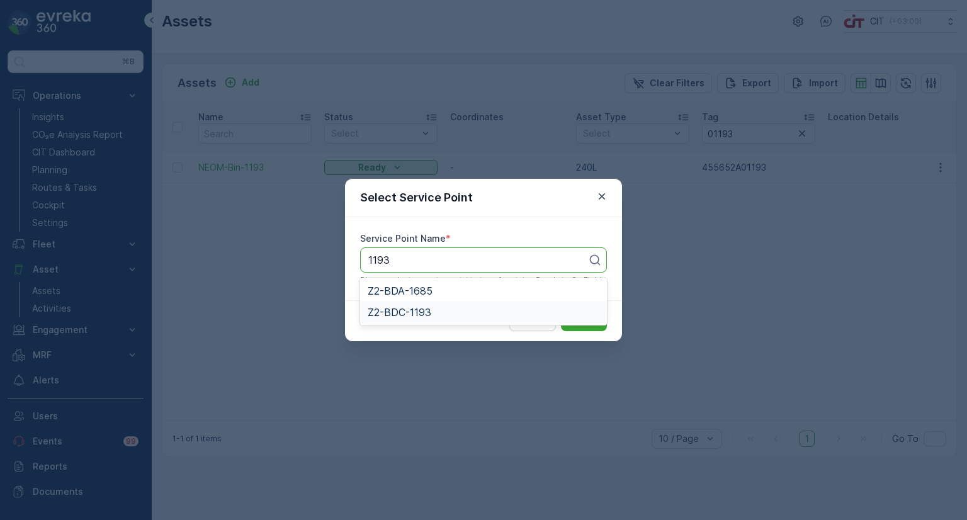
click at [431, 311] on span "Z2-BDC-1193" at bounding box center [400, 312] width 64 height 11
click at [568, 320] on button "Submit" at bounding box center [584, 321] width 46 height 20
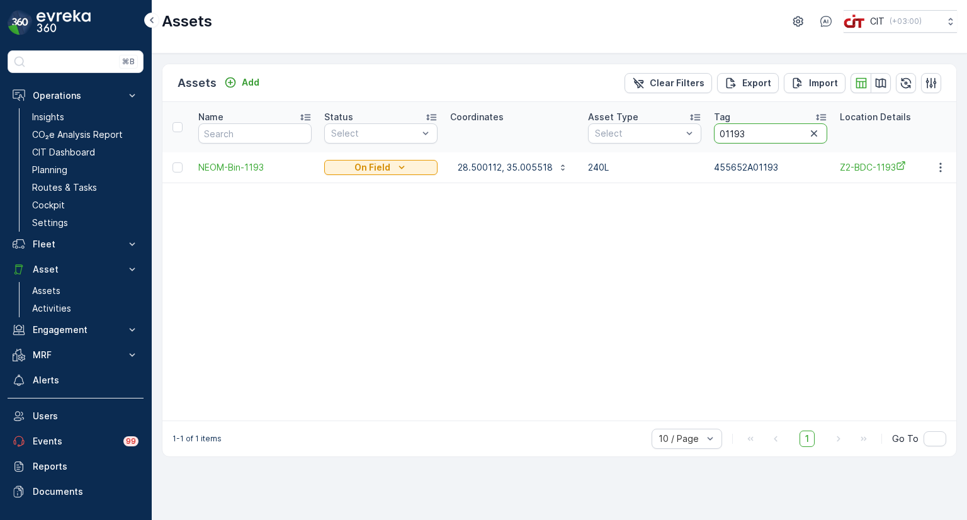
drag, startPoint x: 742, startPoint y: 134, endPoint x: 705, endPoint y: 132, distance: 37.2
click at [708, 132] on th "Tag 01193" at bounding box center [771, 127] width 126 height 50
paste input "455652A04678"
type input "455652A04678"
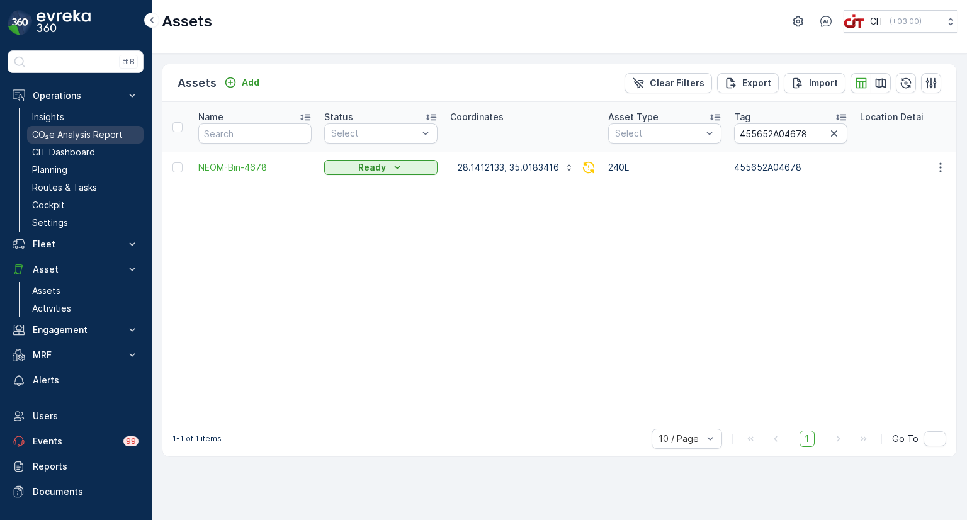
drag, startPoint x: 47, startPoint y: 118, endPoint x: 53, endPoint y: 128, distance: 11.4
click at [47, 118] on p "Insights" at bounding box center [48, 117] width 32 height 13
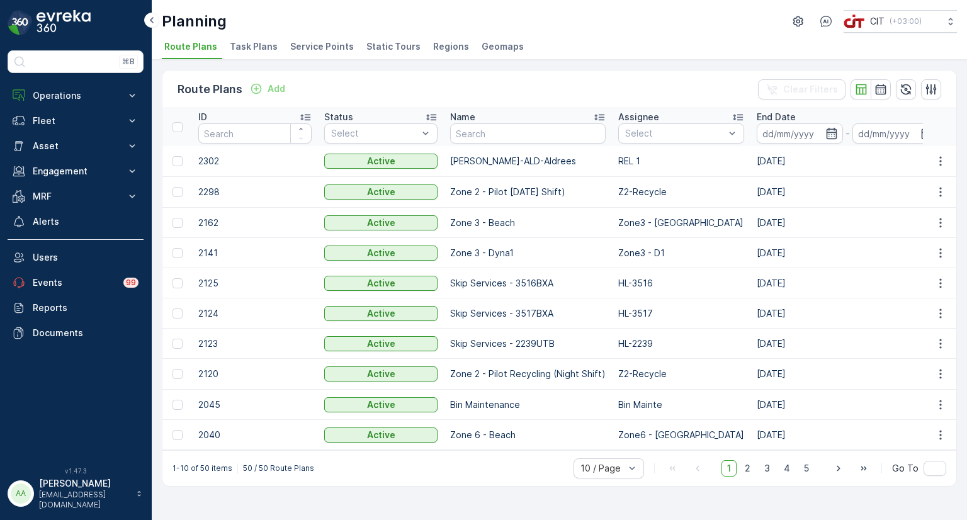
click at [323, 50] on span "Service Points" at bounding box center [322, 46] width 64 height 13
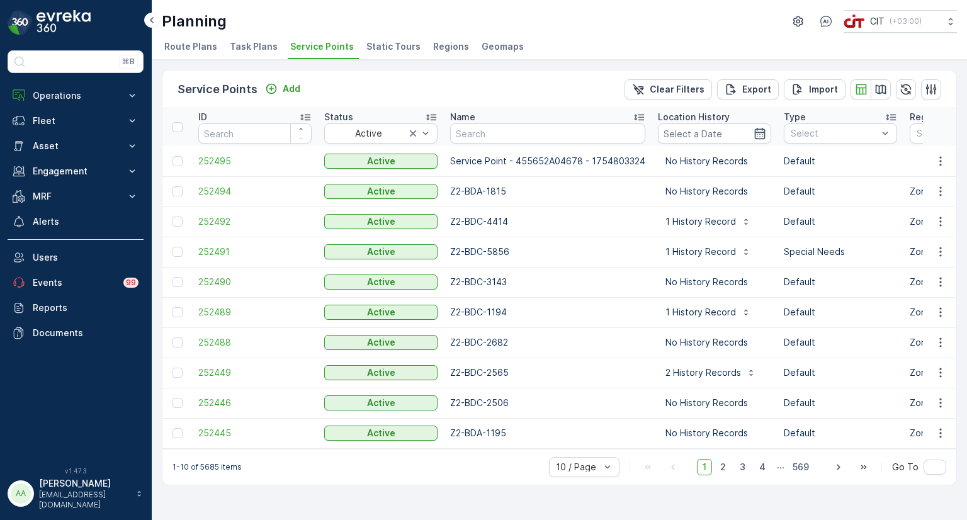
click at [526, 68] on div "Service Points Add Clear Filters Export Import ID Status Active Name Location H…" at bounding box center [559, 290] width 815 height 460
click at [50, 96] on p "Operations" at bounding box center [76, 95] width 86 height 13
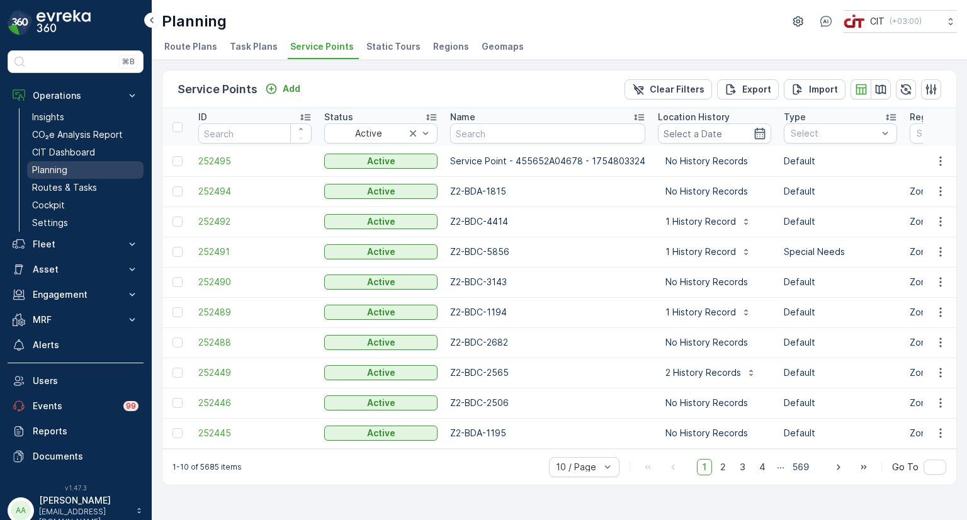
click at [55, 169] on p "Planning" at bounding box center [49, 170] width 35 height 13
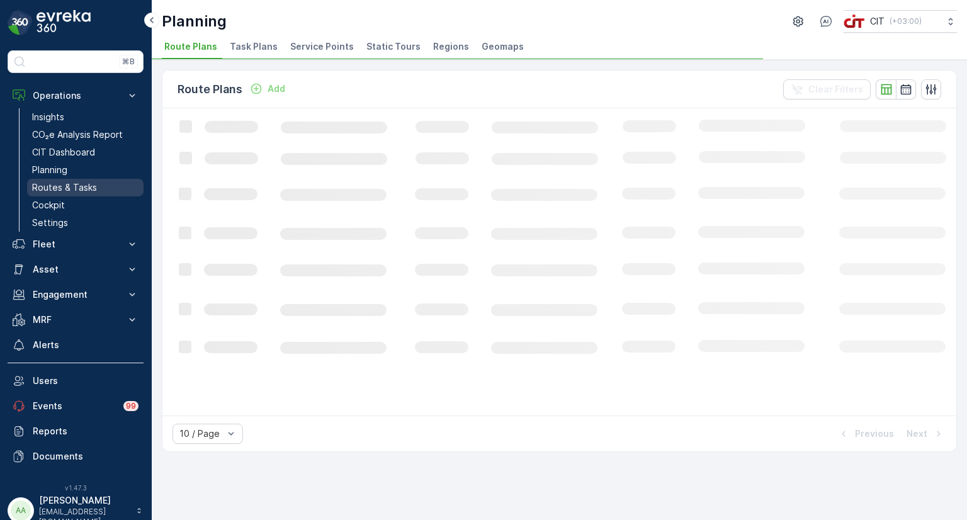
click at [67, 184] on p "Routes & Tasks" at bounding box center [64, 187] width 65 height 13
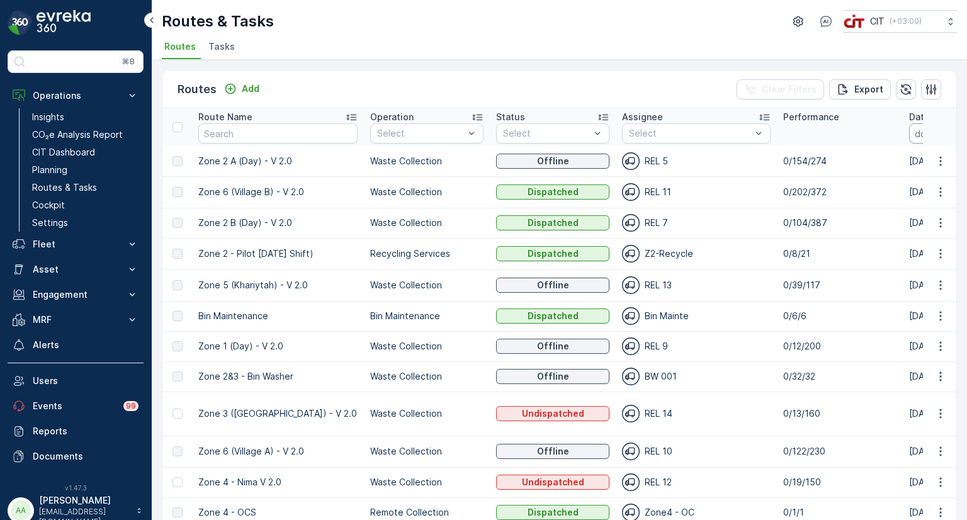
click at [909, 130] on input at bounding box center [952, 133] width 86 height 20
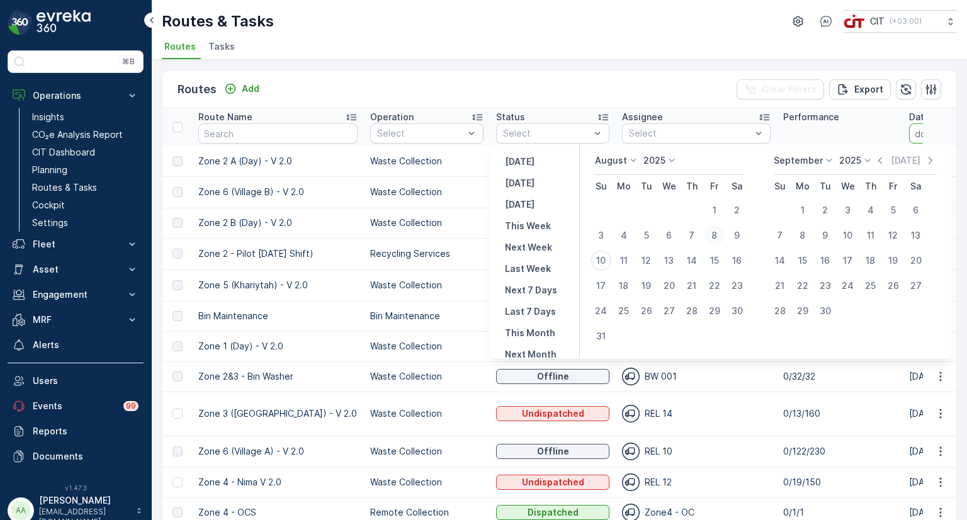
click at [718, 234] on div "8" at bounding box center [715, 235] width 20 height 20
type input "08.08.2025"
click at [740, 233] on div "9" at bounding box center [737, 235] width 20 height 20
type input "09.08.2025"
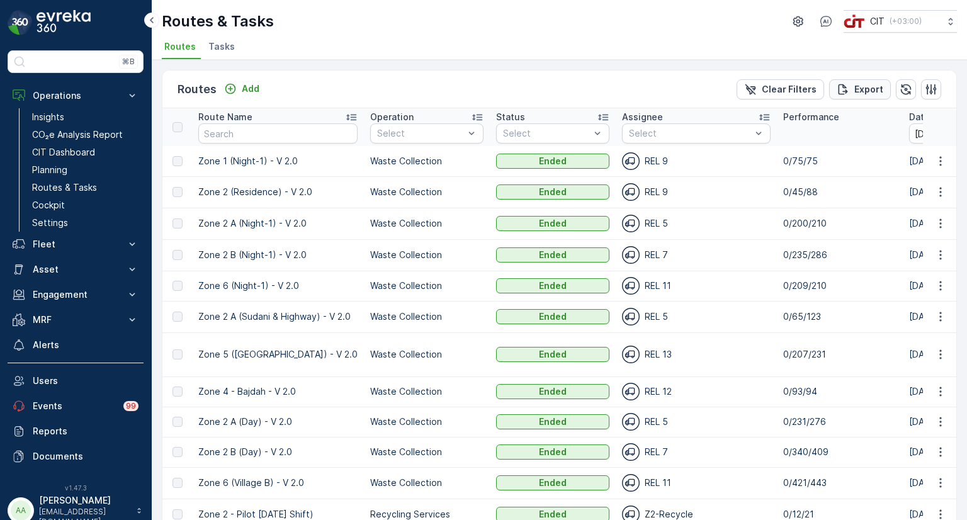
click at [863, 92] on p "Export" at bounding box center [868, 89] width 29 height 13
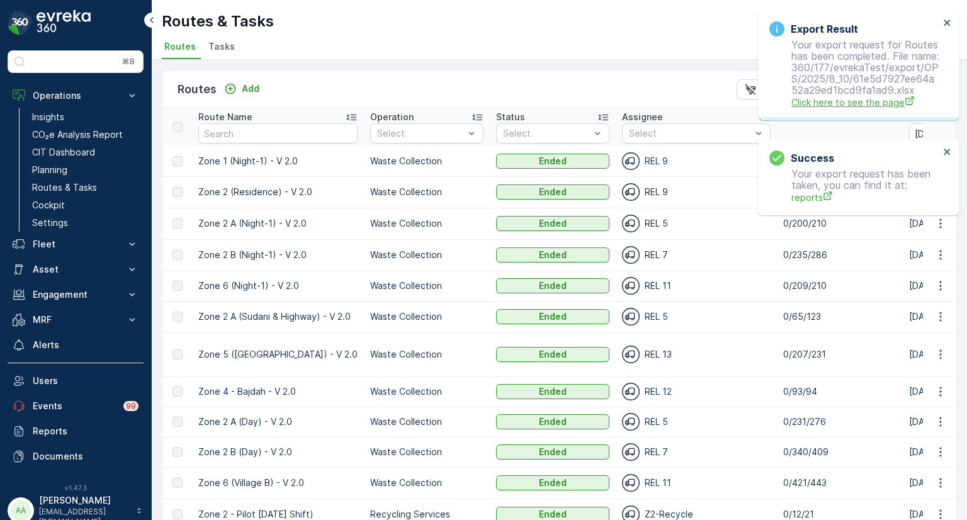
click at [832, 109] on span "Click here to see the page" at bounding box center [865, 102] width 148 height 13
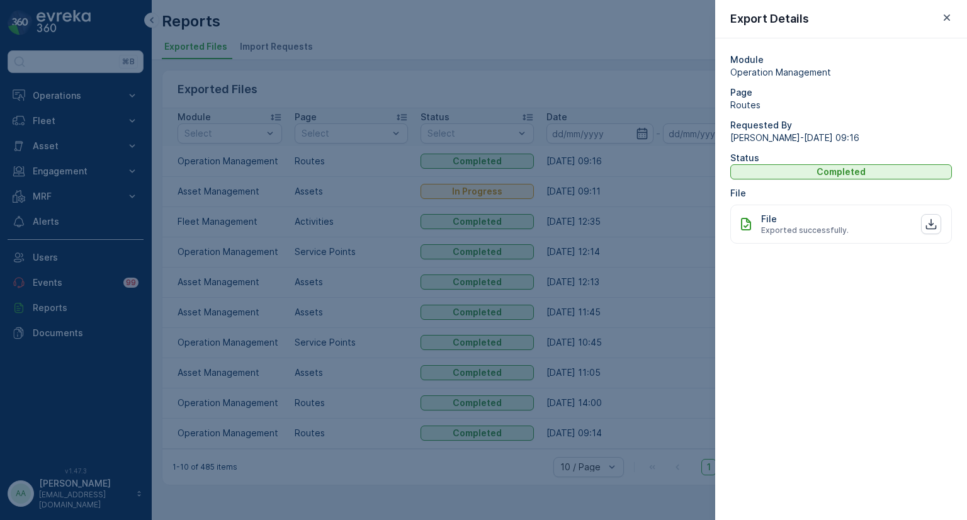
click at [676, 205] on div at bounding box center [483, 260] width 967 height 520
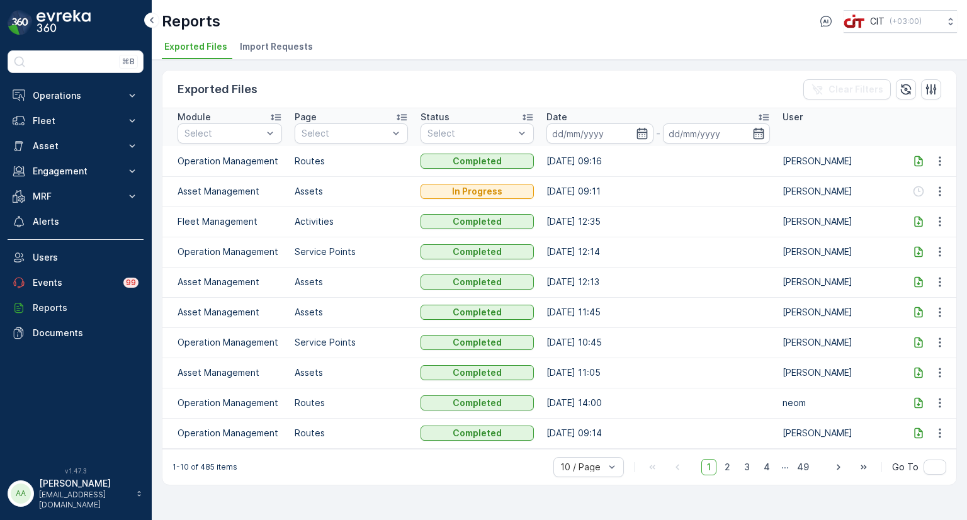
click at [921, 161] on icon at bounding box center [918, 161] width 13 height 13
click at [926, 190] on div at bounding box center [919, 191] width 20 height 13
